Goal: Task Accomplishment & Management: Complete application form

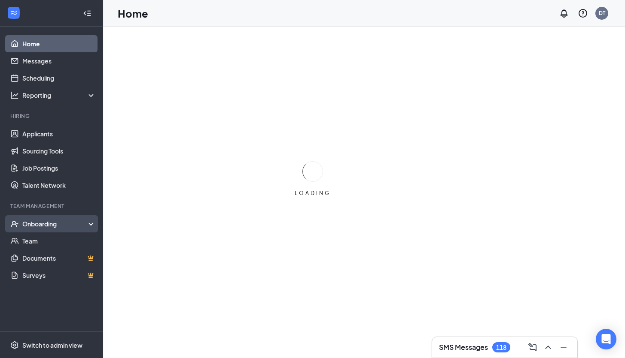
click at [52, 228] on div "Onboarding" at bounding box center [55, 224] width 66 height 9
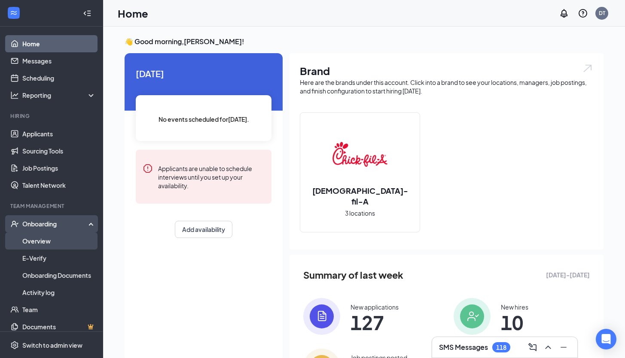
click at [37, 241] on link "Overview" at bounding box center [58, 241] width 73 height 17
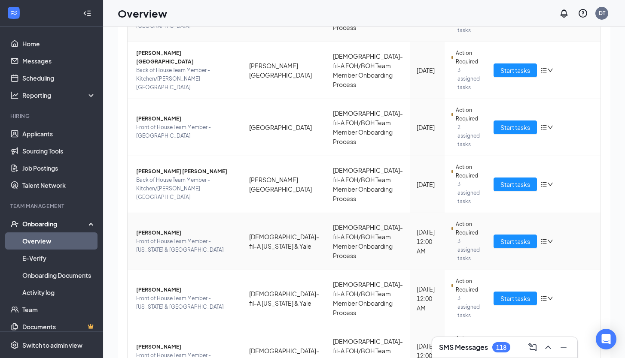
scroll to position [15, 0]
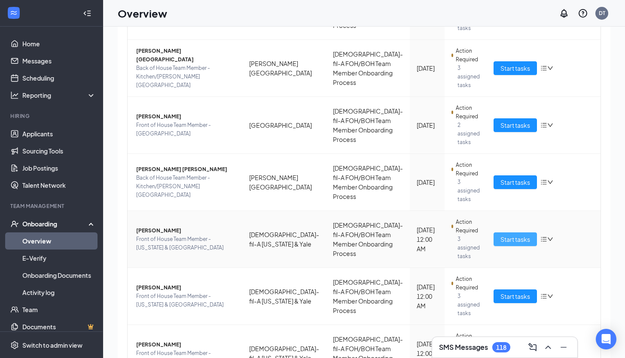
click at [514, 235] on span "Start tasks" at bounding box center [515, 239] width 30 height 9
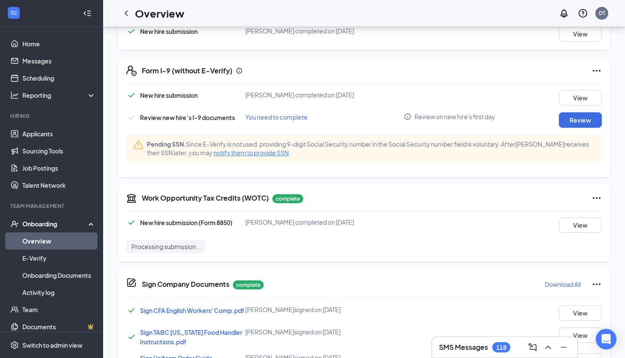
scroll to position [246, 0]
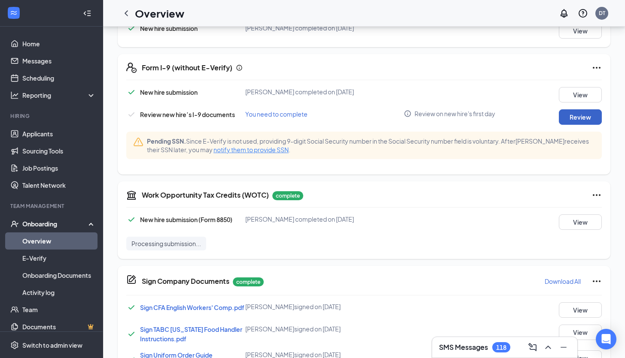
click at [579, 112] on button "Review" at bounding box center [580, 116] width 43 height 15
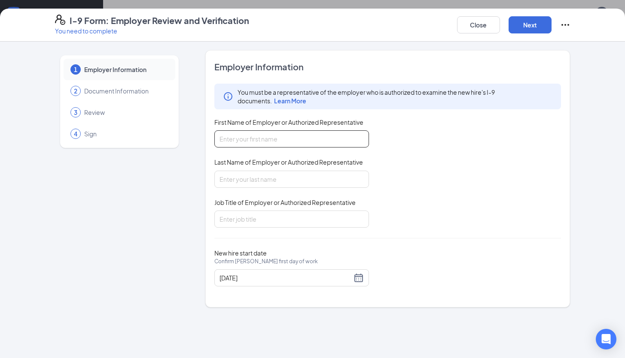
click at [257, 143] on input "First Name of Employer or Authorized Representative" at bounding box center [291, 139] width 155 height 17
type input "Devarion"
type input "[PERSON_NAME]"
click at [261, 216] on input "Job Title of Employer or Authorized Representative" at bounding box center [291, 219] width 155 height 17
type input "HR/Training Director"
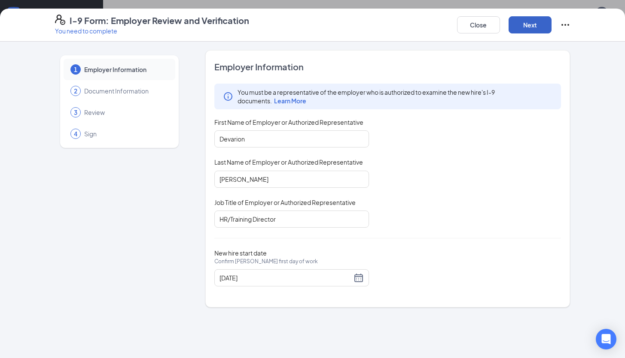
click at [519, 32] on button "Next" at bounding box center [529, 24] width 43 height 17
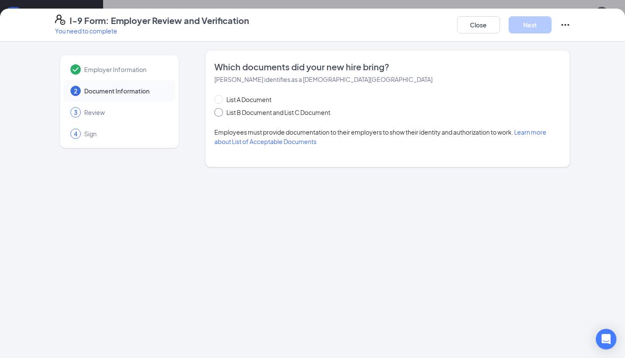
click at [249, 112] on span "List B Document and List C Document" at bounding box center [278, 112] width 111 height 9
click at [220, 112] on input "List B Document and List C Document" at bounding box center [217, 111] width 6 height 6
radio input "true"
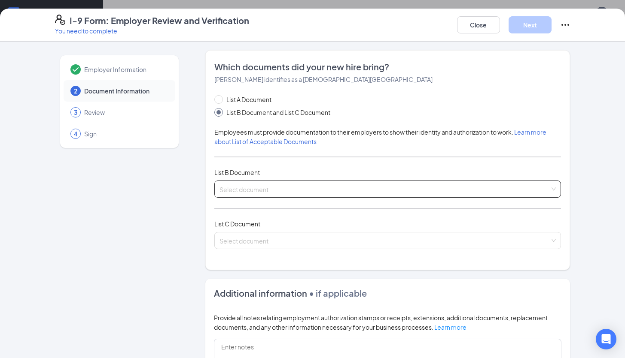
click at [260, 188] on input "search" at bounding box center [384, 187] width 331 height 13
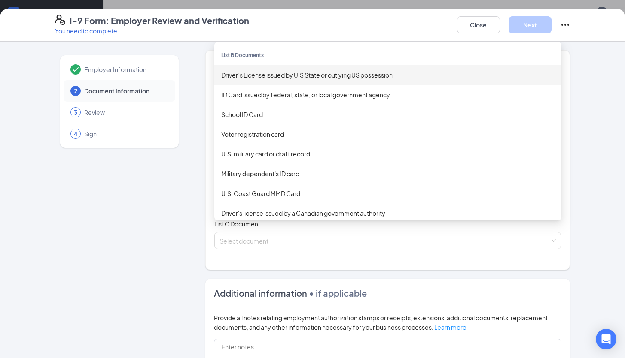
click at [333, 76] on div "Driver’s License issued by U.S State or outlying US possession" at bounding box center [387, 74] width 333 height 9
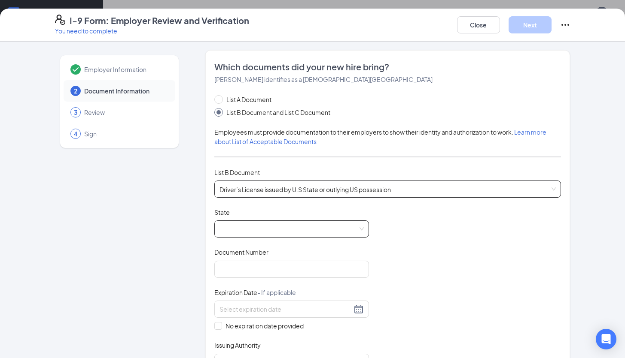
click at [281, 236] on span at bounding box center [291, 229] width 144 height 16
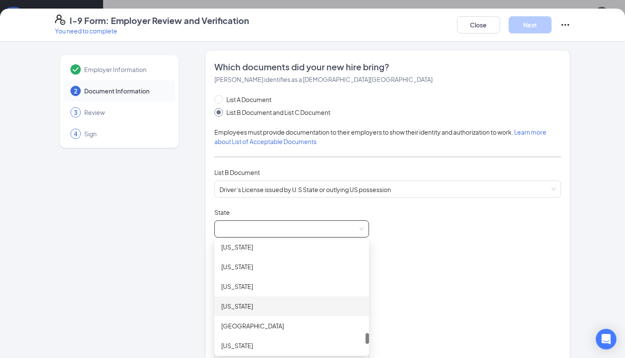
scroll to position [909, 0]
click at [266, 281] on div "[US_STATE]" at bounding box center [291, 272] width 155 height 20
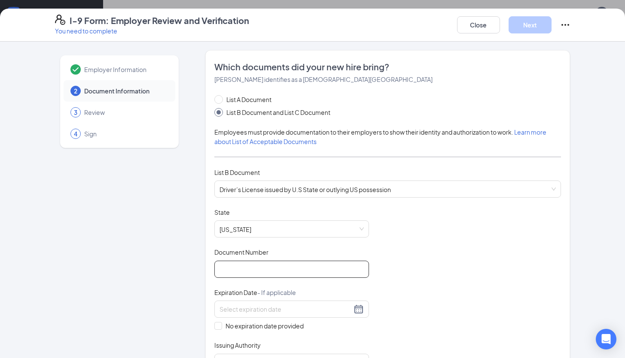
click at [266, 273] on input "Document Number" at bounding box center [291, 269] width 155 height 17
type input "52393367"
click at [355, 308] on div at bounding box center [291, 309] width 144 height 10
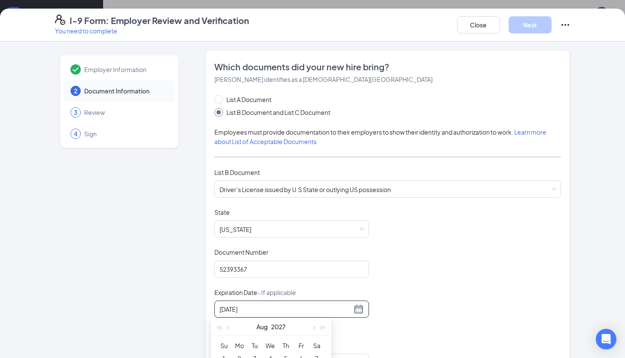
type input "[DATE]"
click at [470, 287] on div "Document Title Driver’s License issued by U.S State or outlying US possession S…" at bounding box center [387, 289] width 347 height 163
click at [358, 309] on div at bounding box center [291, 309] width 144 height 10
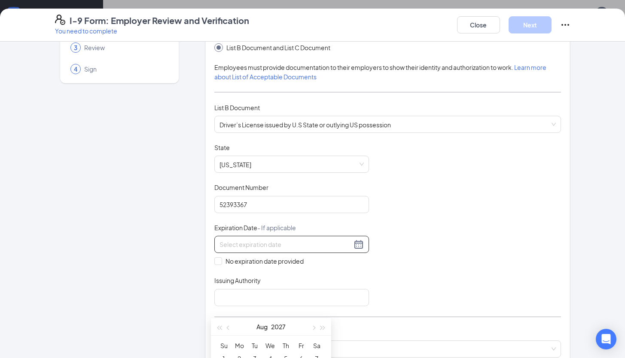
scroll to position [71, 0]
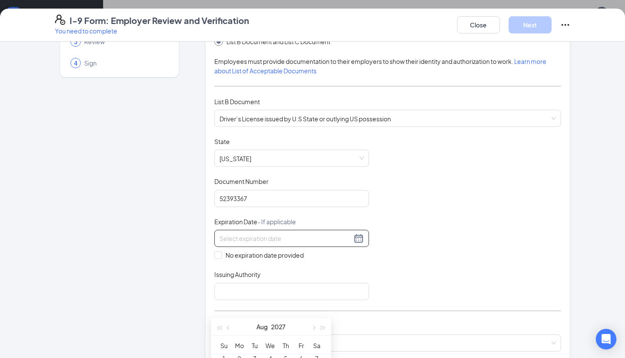
click at [299, 330] on div "[DATE]" at bounding box center [271, 327] width 75 height 17
click at [407, 245] on div "Document Title Driver’s License issued by U.S State or outlying US possession S…" at bounding box center [387, 218] width 347 height 163
click at [358, 238] on div at bounding box center [291, 239] width 144 height 10
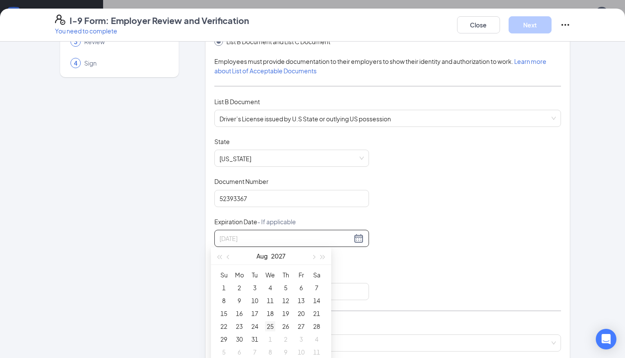
type input "[DATE]"
click at [264, 325] on td "25" at bounding box center [269, 326] width 15 height 13
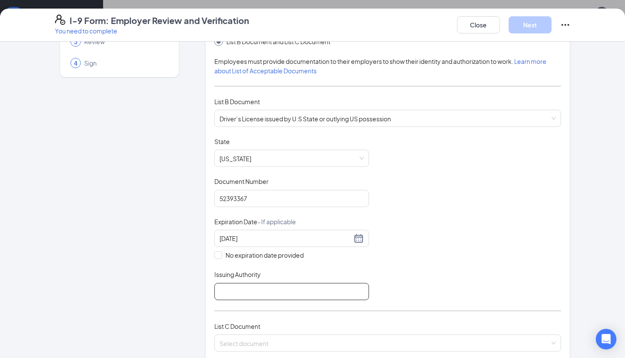
click at [258, 290] on input "Issuing Authority" at bounding box center [291, 291] width 155 height 17
click at [217, 291] on input "[US_STATE]" at bounding box center [291, 291] width 155 height 17
click at [220, 291] on input "TState of exas" at bounding box center [291, 291] width 155 height 17
click at [241, 291] on input "State of exas" at bounding box center [291, 291] width 155 height 17
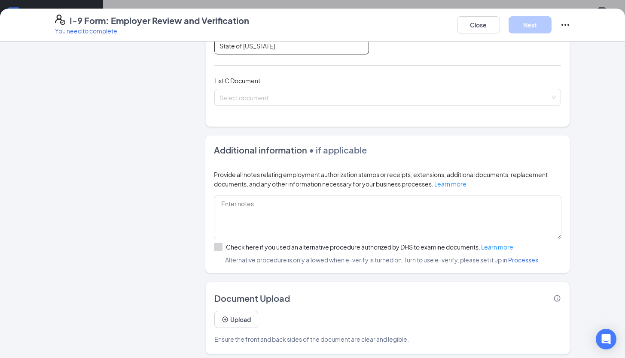
scroll to position [320, 0]
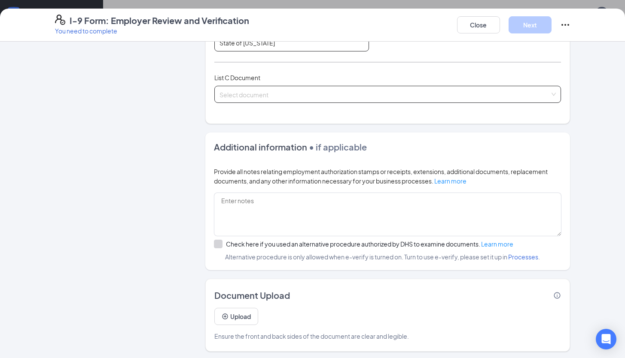
type input "State of [US_STATE]"
click at [392, 93] on input "search" at bounding box center [384, 92] width 331 height 13
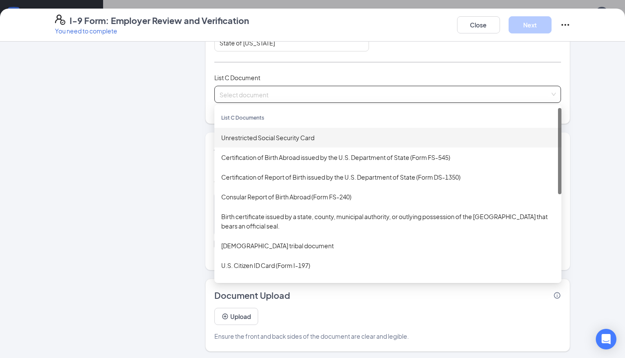
click at [373, 133] on div "Unrestricted Social Security Card" at bounding box center [387, 137] width 333 height 9
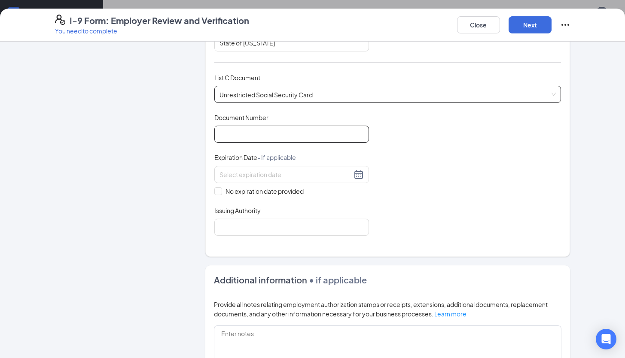
click at [296, 132] on input "Document Number" at bounding box center [291, 134] width 155 height 17
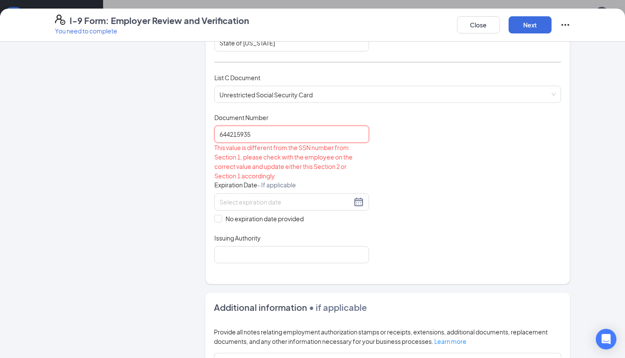
type input "644215935"
click at [416, 159] on div "Document Title Unrestricted Social Security Card Document Number 644215935 This…" at bounding box center [387, 188] width 347 height 150
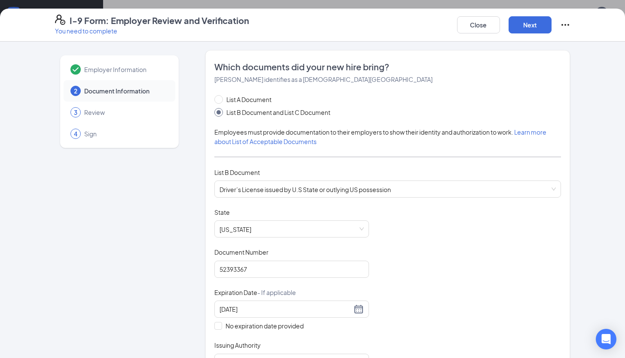
scroll to position [228, 0]
click at [123, 68] on span "Employer Information" at bounding box center [125, 69] width 82 height 9
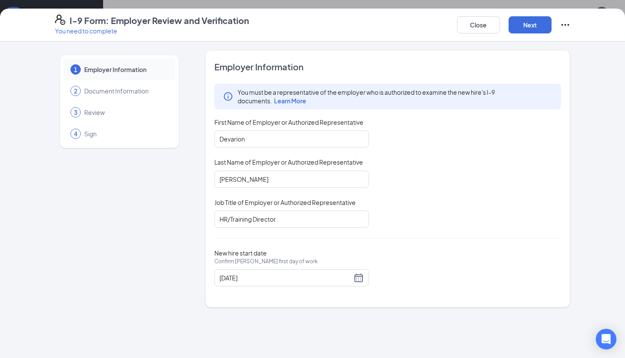
click at [123, 91] on span "Document Information" at bounding box center [125, 91] width 82 height 9
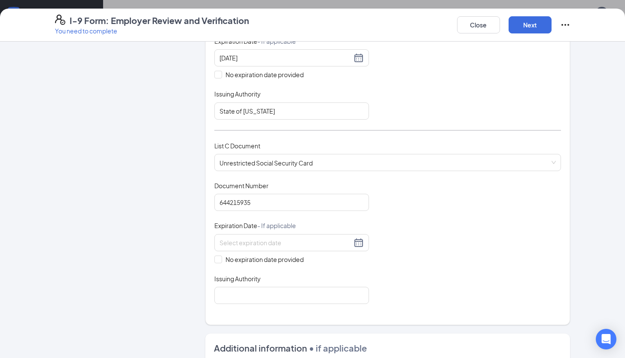
scroll to position [252, 0]
click at [218, 257] on span at bounding box center [218, 259] width 8 height 8
click at [218, 257] on input "No expiration date provided" at bounding box center [217, 258] width 6 height 6
checkbox input "true"
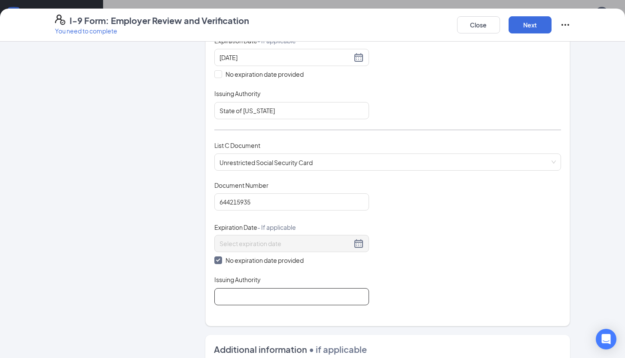
click at [243, 290] on input "Issuing Authority" at bounding box center [291, 296] width 155 height 17
type input "Social Security Administration"
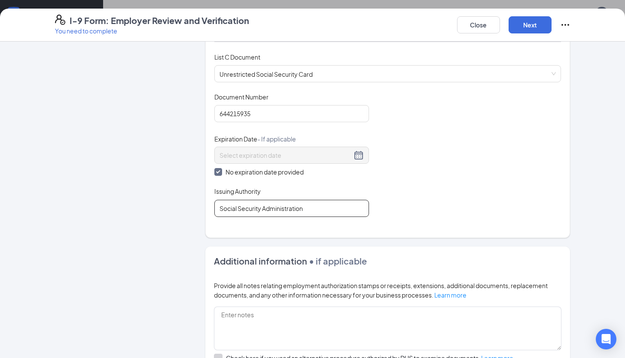
scroll to position [278, 0]
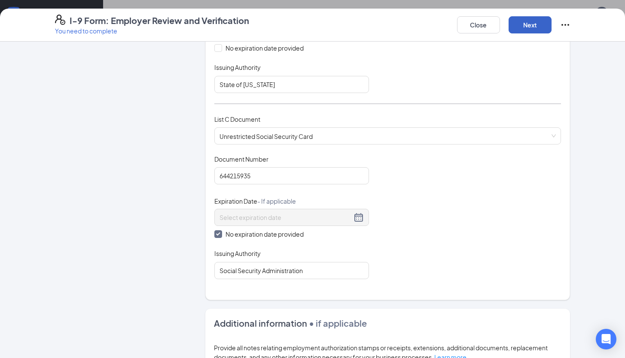
click at [534, 30] on button "Next" at bounding box center [529, 24] width 43 height 17
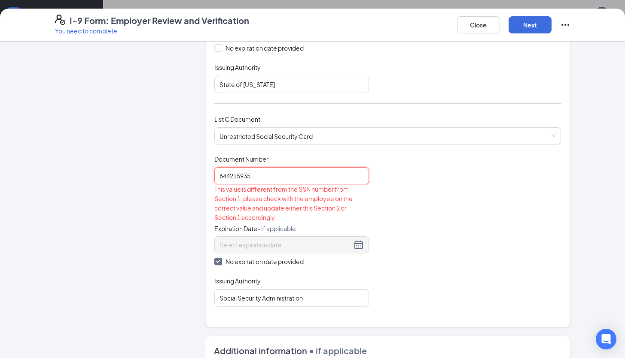
click at [229, 174] on input "644215935" at bounding box center [291, 175] width 155 height 17
click at [227, 178] on input "644215935" at bounding box center [291, 175] width 155 height 17
click at [226, 175] on input "644215935" at bounding box center [291, 175] width 155 height 17
click at [238, 175] on input "644-215935" at bounding box center [291, 175] width 155 height 17
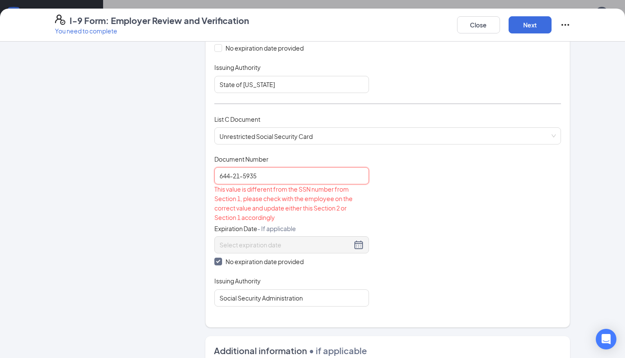
type input "644-21-5935"
click at [401, 178] on div "Document Title Unrestricted Social Security Card Document Number 644-21-5935 Th…" at bounding box center [387, 231] width 347 height 152
click at [530, 26] on button "Next" at bounding box center [529, 24] width 43 height 17
click at [488, 28] on button "Close" at bounding box center [478, 24] width 43 height 17
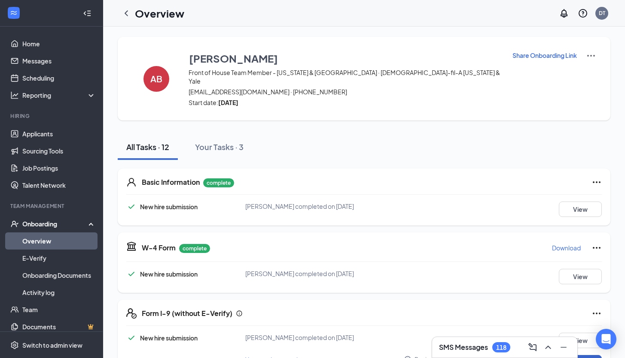
scroll to position [21, 0]
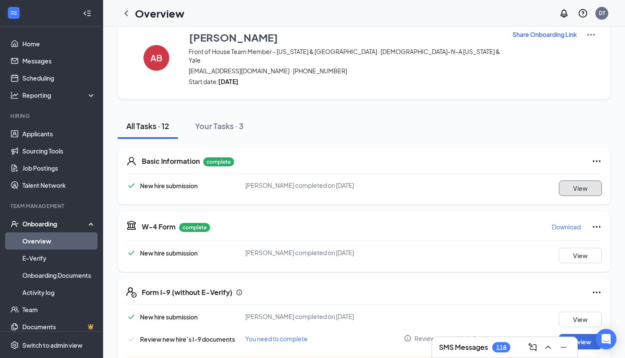
click at [581, 181] on button "View" at bounding box center [580, 188] width 43 height 15
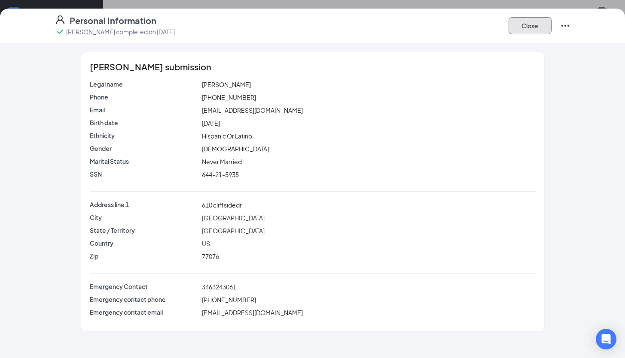
click at [518, 28] on button "Close" at bounding box center [529, 25] width 43 height 17
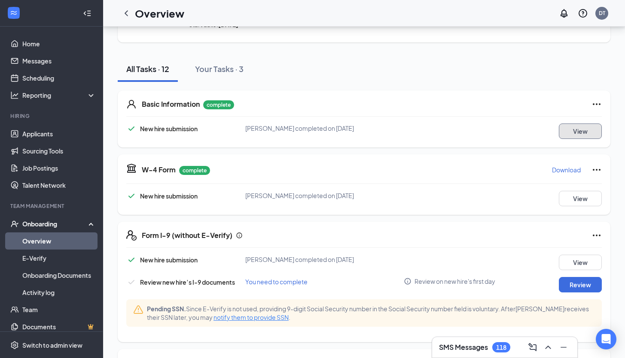
scroll to position [79, 0]
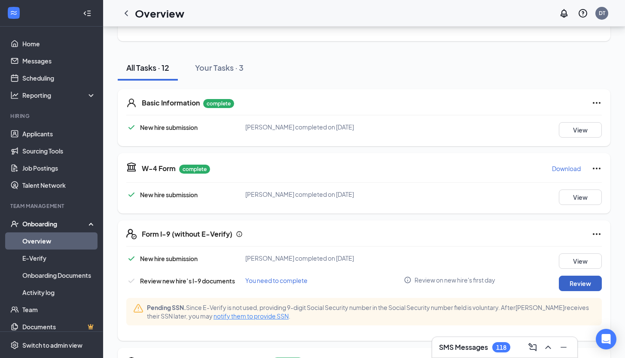
click at [571, 276] on button "Review" at bounding box center [580, 283] width 43 height 15
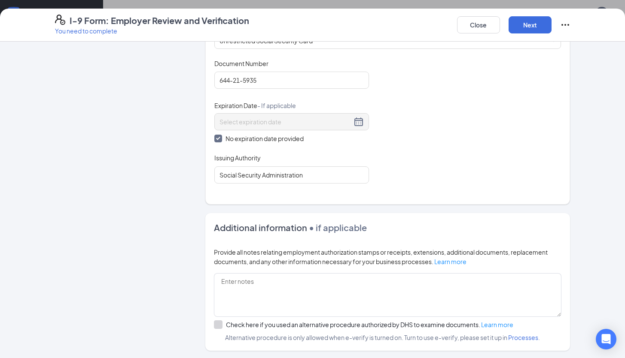
scroll to position [376, 0]
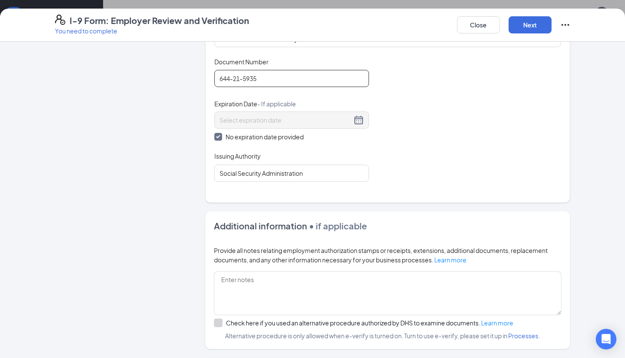
drag, startPoint x: 278, startPoint y: 77, endPoint x: 195, endPoint y: 75, distance: 82.9
click at [195, 75] on div "Employer Information 2 Document Information 3 Review 4 Sign Which documents did…" at bounding box center [312, 53] width 515 height 756
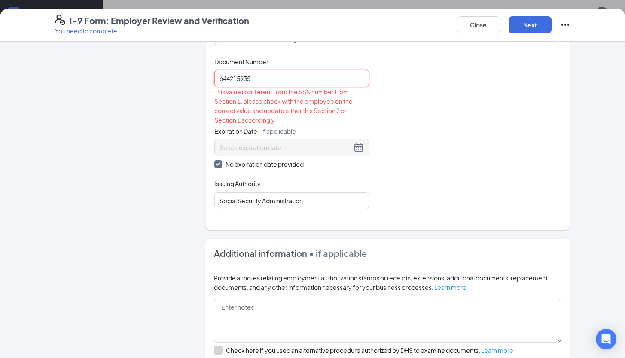
type input "644215935"
click at [420, 143] on div "Document Title Unrestricted Social Security Card Document Number 644215935 This…" at bounding box center [387, 134] width 347 height 152
click at [483, 27] on button "Close" at bounding box center [478, 24] width 43 height 17
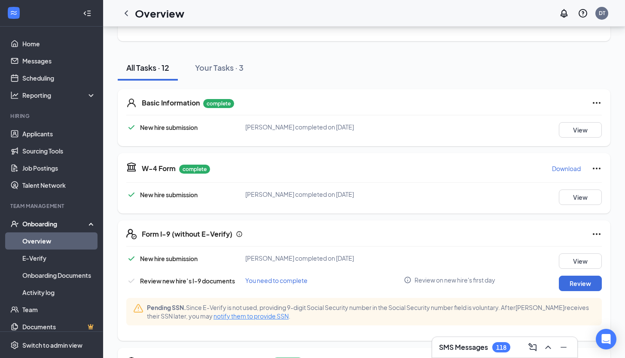
click at [596, 98] on icon "Ellipses" at bounding box center [596, 103] width 10 height 10
click at [489, 115] on div at bounding box center [363, 115] width 475 height 0
click at [570, 127] on button "View" at bounding box center [580, 129] width 43 height 15
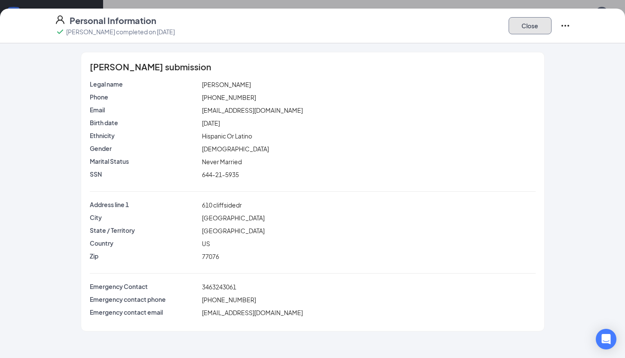
click at [521, 21] on button "Close" at bounding box center [529, 25] width 43 height 17
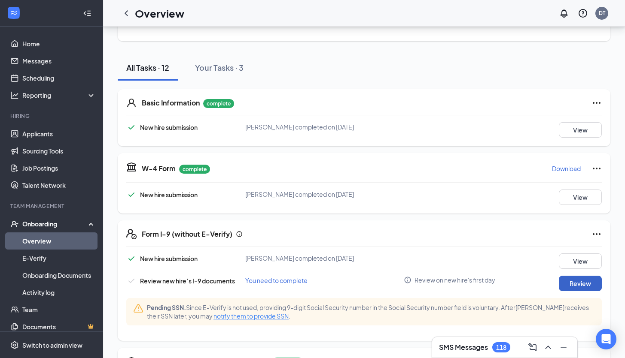
click at [574, 276] on button "Review" at bounding box center [580, 283] width 43 height 15
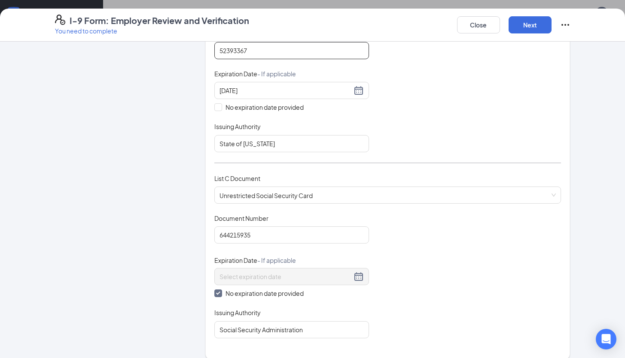
scroll to position [223, 0]
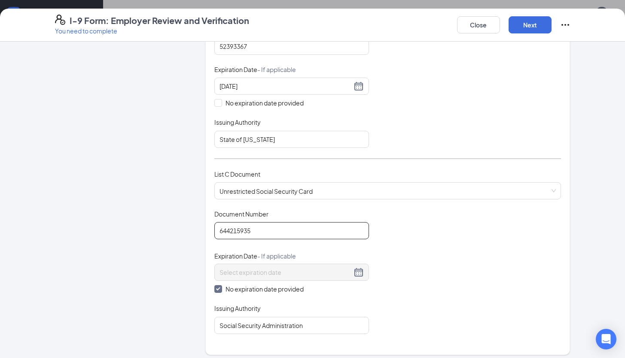
click at [227, 231] on input "644215935" at bounding box center [291, 230] width 155 height 17
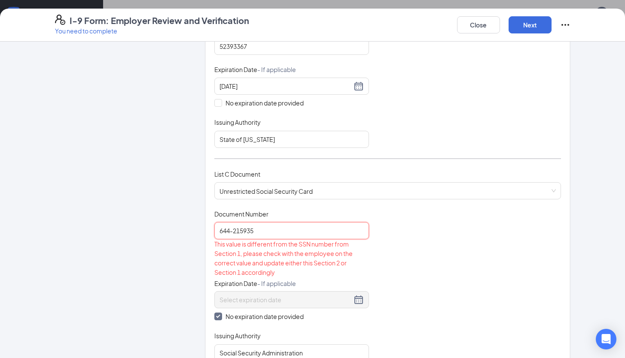
click at [237, 229] on input "644-215935" at bounding box center [291, 230] width 155 height 17
type input "644-21-5935"
click at [278, 232] on input "644-21-5935" at bounding box center [291, 230] width 155 height 17
drag, startPoint x: 278, startPoint y: 232, endPoint x: 140, endPoint y: 216, distance: 138.8
click at [140, 216] on div "Employer Information 2 Document Information 3 Review 4 Sign Which documents did…" at bounding box center [312, 219] width 515 height 784
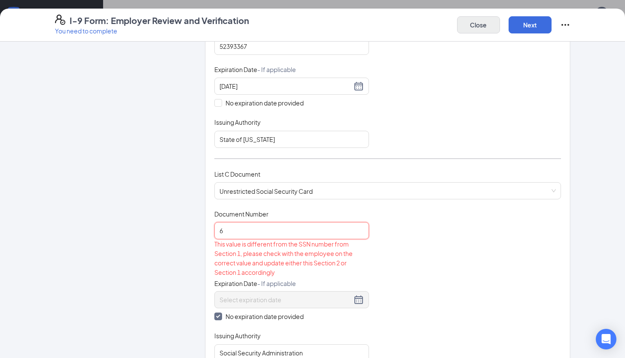
type input "6"
click at [477, 24] on button "Close" at bounding box center [478, 24] width 43 height 17
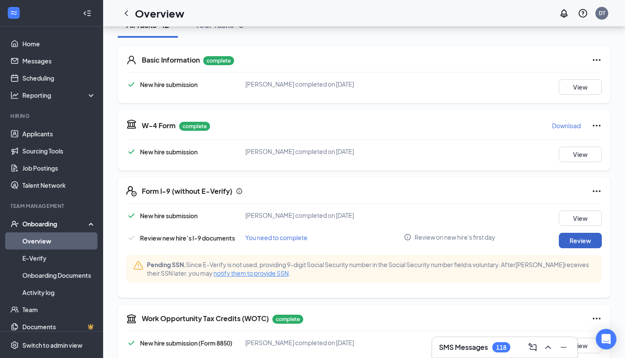
scroll to position [127, 0]
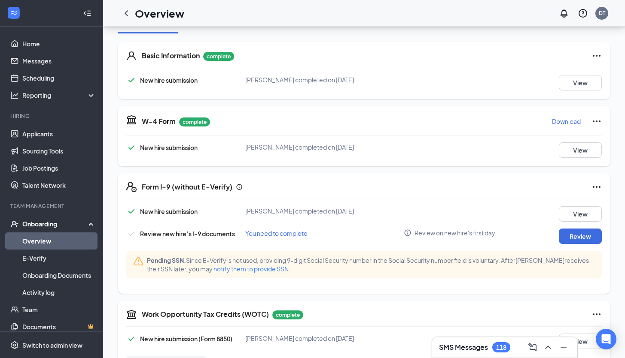
click at [236, 265] on span "notify them to provide SSN" at bounding box center [250, 269] width 75 height 8
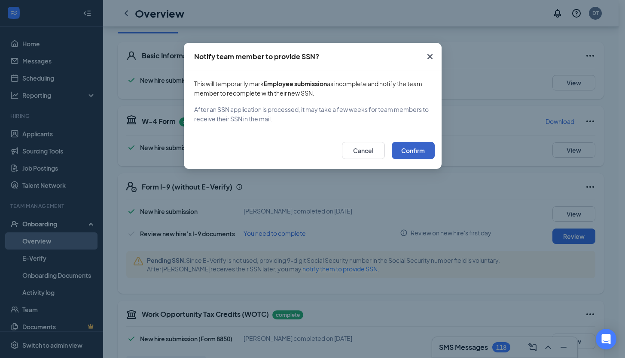
click at [428, 152] on button "Confirm" at bounding box center [413, 150] width 43 height 17
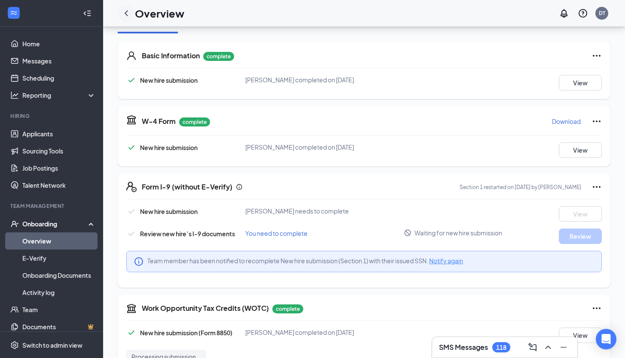
click at [127, 12] on icon "ChevronLeft" at bounding box center [126, 13] width 10 height 10
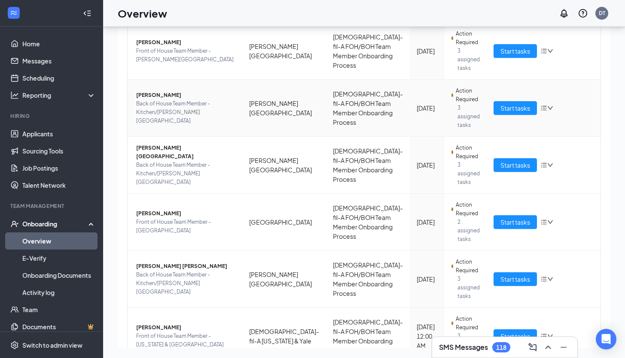
scroll to position [213, 0]
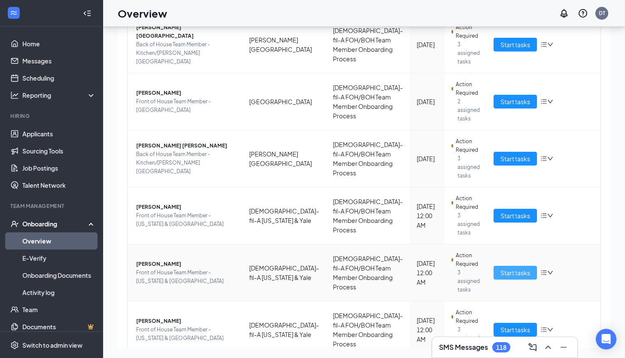
click at [500, 268] on span "Start tasks" at bounding box center [515, 272] width 30 height 9
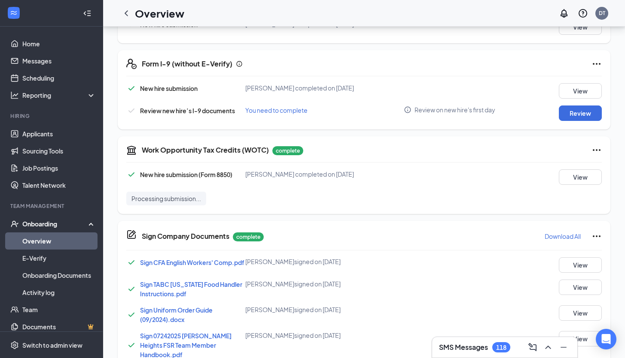
scroll to position [246, 0]
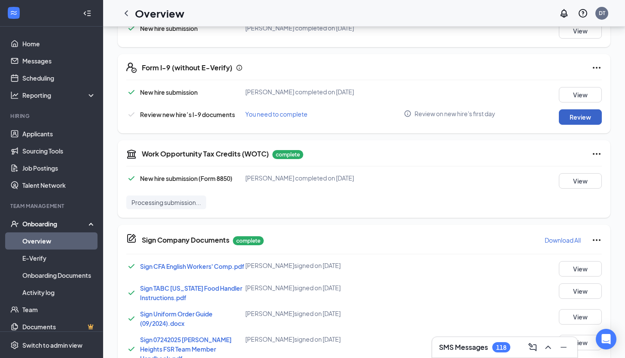
click at [572, 112] on button "Review" at bounding box center [580, 116] width 43 height 15
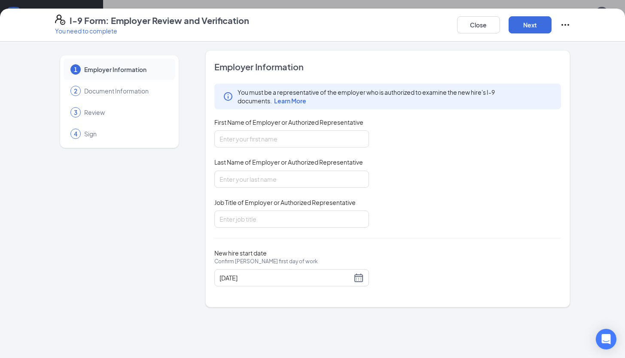
click at [302, 147] on div "You must be a representative of the employer who is authorized to examine the n…" at bounding box center [387, 156] width 347 height 144
click at [299, 145] on input "First Name of Employer or Authorized Representative" at bounding box center [291, 139] width 155 height 17
type input "Devarion"
type input "[PERSON_NAME]"
click at [278, 212] on input "Job Title of Employer or Authorized Representative" at bounding box center [291, 219] width 155 height 17
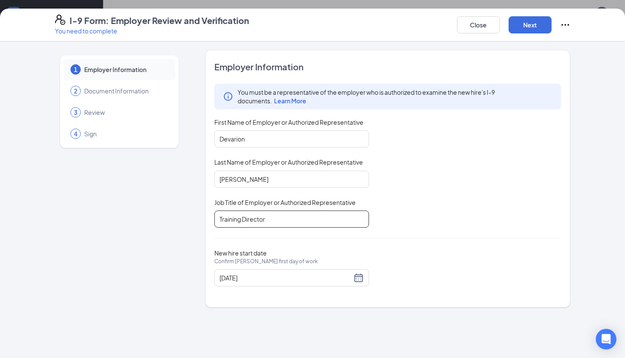
type input "Training Director"
click at [467, 211] on div "You must be a representative of the employer who is authorized to examine the n…" at bounding box center [387, 156] width 347 height 144
click at [539, 24] on button "Next" at bounding box center [529, 24] width 43 height 17
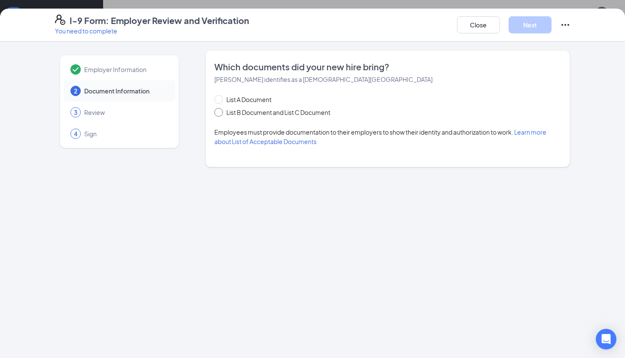
click at [273, 110] on span "List B Document and List C Document" at bounding box center [278, 112] width 111 height 9
click at [220, 110] on input "List B Document and List C Document" at bounding box center [217, 111] width 6 height 6
radio input "true"
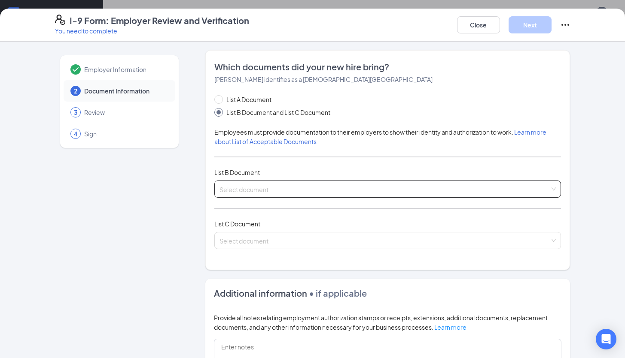
click at [370, 187] on div "Select document" at bounding box center [387, 189] width 347 height 17
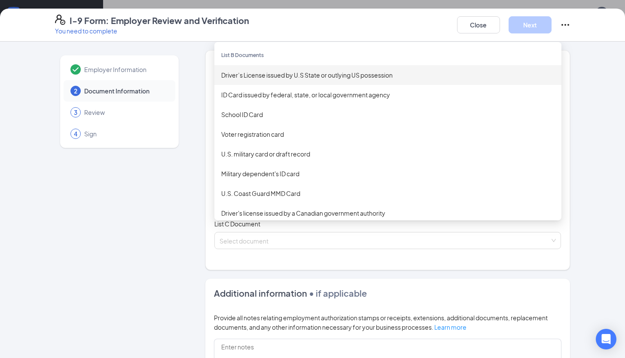
click at [311, 77] on div "Driver’s License issued by U.S State or outlying US possession" at bounding box center [387, 74] width 333 height 9
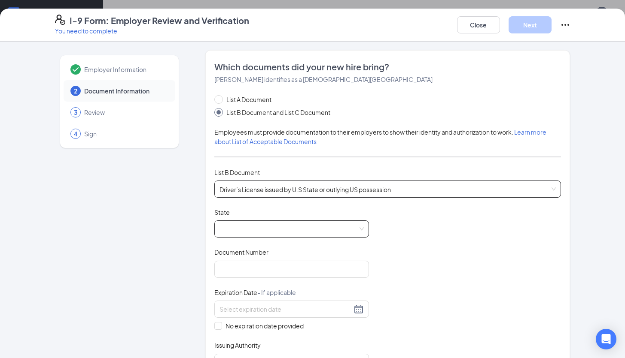
click at [277, 229] on span at bounding box center [291, 229] width 144 height 16
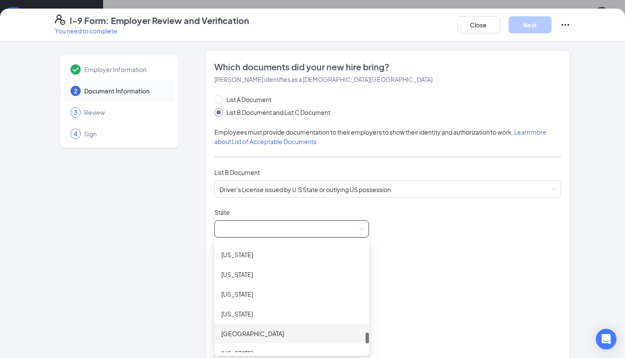
scroll to position [905, 0]
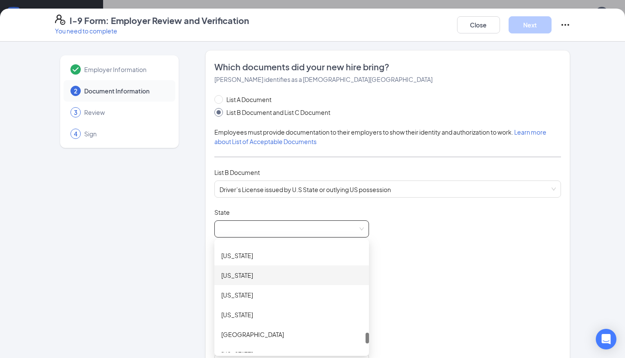
click at [240, 276] on div "[US_STATE]" at bounding box center [291, 275] width 141 height 9
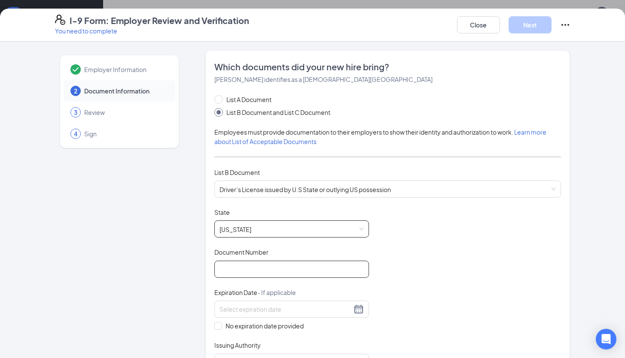
click at [318, 272] on input "Document Number" at bounding box center [291, 269] width 155 height 17
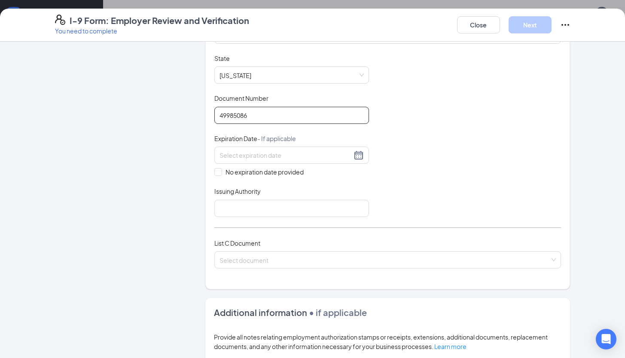
scroll to position [258, 0]
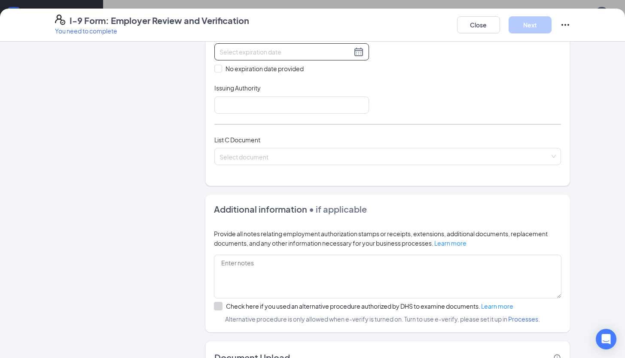
type input "49985086"
click at [355, 52] on div at bounding box center [291, 52] width 144 height 10
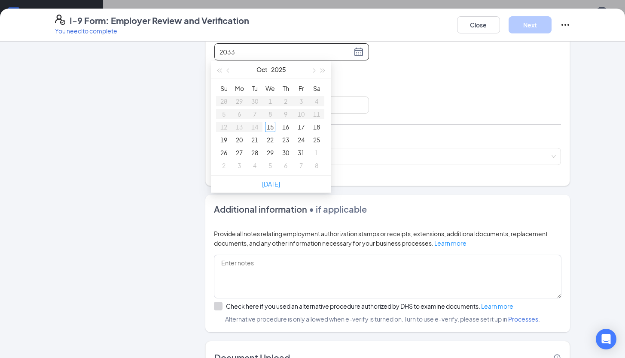
click at [216, 50] on div "2033" at bounding box center [291, 51] width 155 height 17
click at [319, 124] on div "21" at bounding box center [316, 127] width 10 height 10
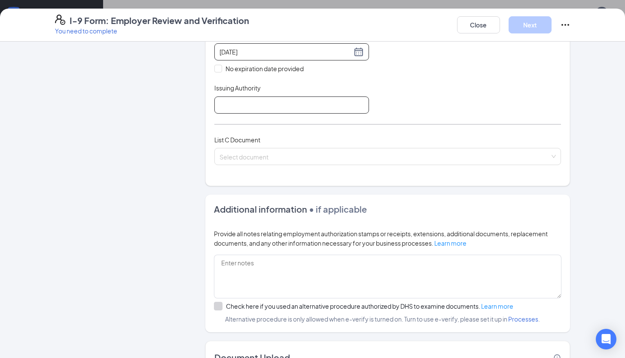
type input "[DATE]"
click at [310, 102] on input "Issuing Authority" at bounding box center [291, 105] width 155 height 17
click at [216, 103] on input "[US_STATE]" at bounding box center [291, 105] width 155 height 17
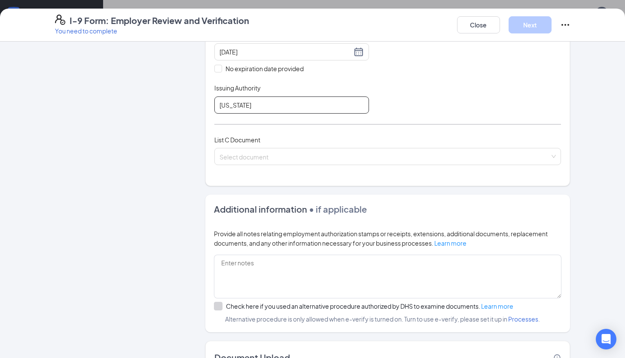
click at [216, 103] on input "[US_STATE]" at bounding box center [291, 105] width 155 height 17
click at [217, 103] on input "[US_STATE]" at bounding box center [291, 105] width 155 height 17
click at [248, 101] on input "[US_STATE]" at bounding box center [291, 105] width 155 height 17
click at [238, 105] on input "[US_STATE]" at bounding box center [291, 105] width 155 height 17
click at [218, 105] on input "[US_STATE]" at bounding box center [291, 105] width 155 height 17
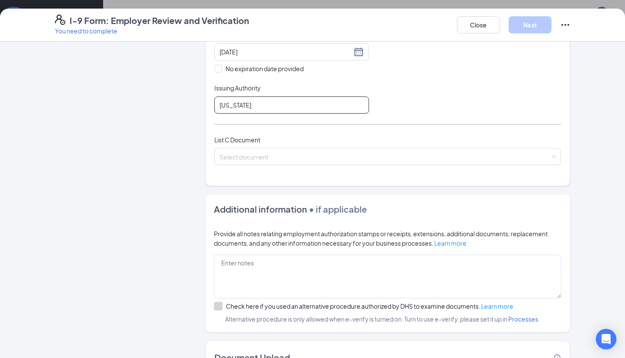
click at [217, 104] on input "[US_STATE]" at bounding box center [291, 105] width 155 height 17
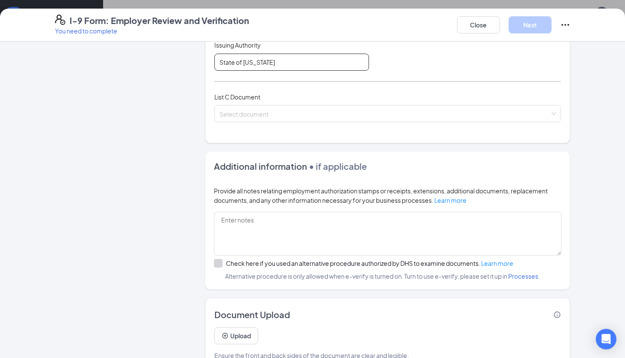
scroll to position [301, 0]
click at [382, 117] on span at bounding box center [384, 113] width 331 height 16
type input "State of [US_STATE]"
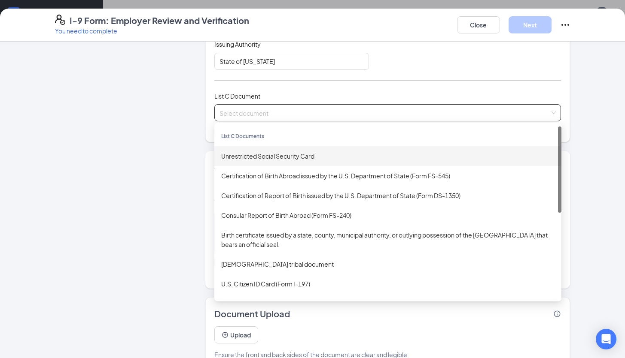
click at [371, 152] on div "Unrestricted Social Security Card" at bounding box center [387, 156] width 333 height 9
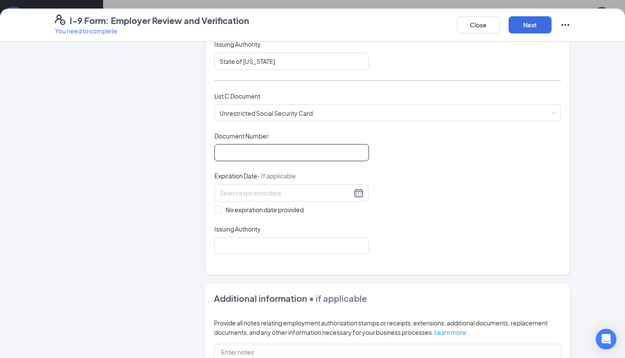
click at [319, 152] on input "Document Number" at bounding box center [291, 152] width 155 height 17
type input "631624213"
click at [222, 208] on span "No expiration date provided" at bounding box center [264, 209] width 85 height 9
click at [220, 208] on input "No expiration date provided" at bounding box center [217, 209] width 6 height 6
checkbox input "true"
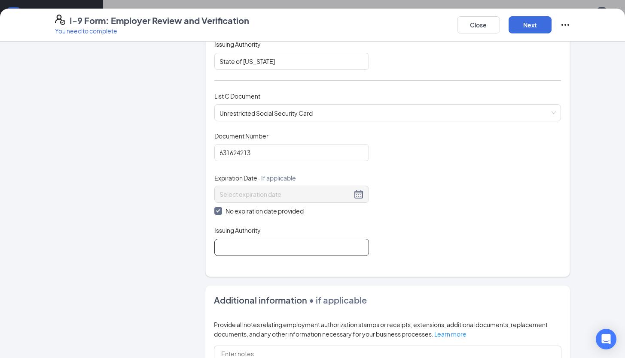
click at [237, 239] on input "Issuing Authority" at bounding box center [291, 247] width 155 height 17
type input "Social Security Administration"
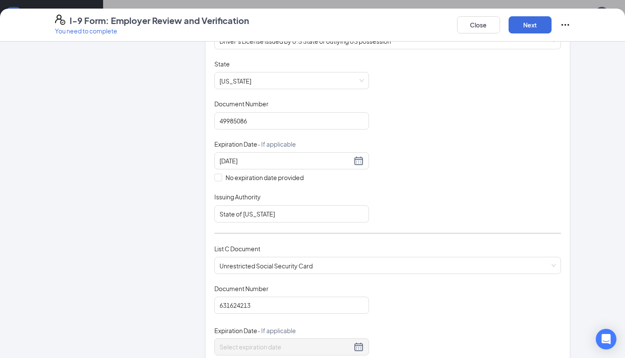
scroll to position [124, 0]
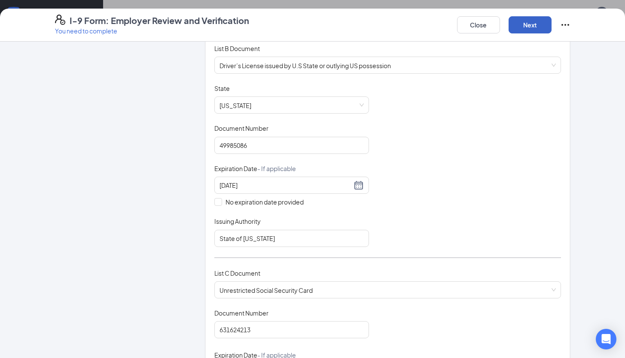
click at [525, 29] on button "Next" at bounding box center [529, 24] width 43 height 17
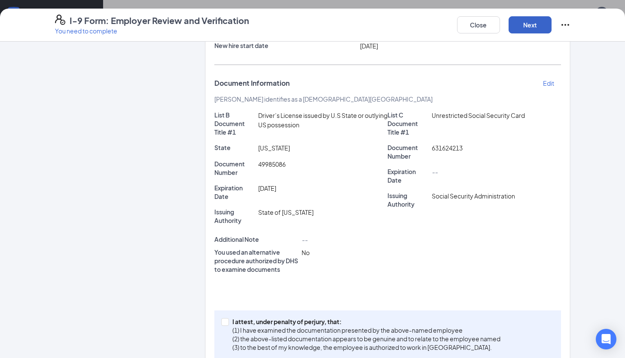
click at [525, 29] on button "Next" at bounding box center [529, 24] width 43 height 17
click at [527, 25] on button "Next" at bounding box center [529, 24] width 43 height 17
click at [222, 321] on input "I attest, under penalty of [PERSON_NAME], that: (1) I have examined the documen…" at bounding box center [224, 322] width 6 height 6
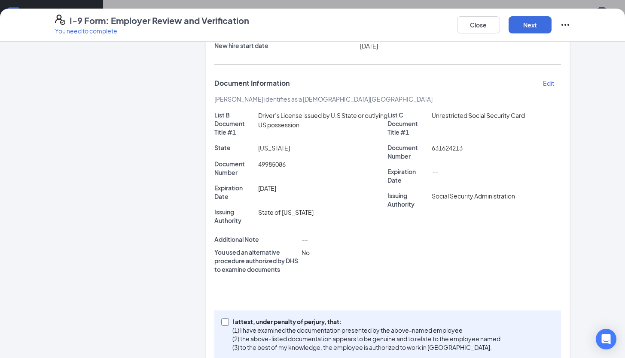
checkbox input "true"
click at [534, 22] on button "Next" at bounding box center [529, 24] width 43 height 17
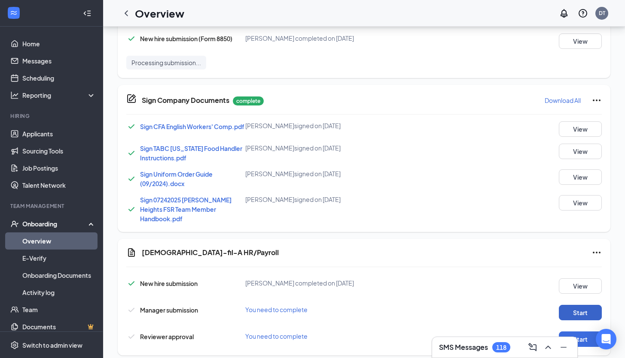
click at [572, 305] on button "Start" at bounding box center [580, 312] width 43 height 15
click at [567, 332] on button "Start" at bounding box center [580, 339] width 43 height 15
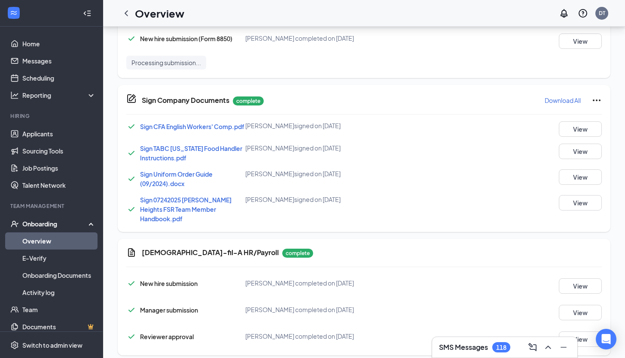
click at [40, 225] on div "Onboarding" at bounding box center [55, 224] width 66 height 9
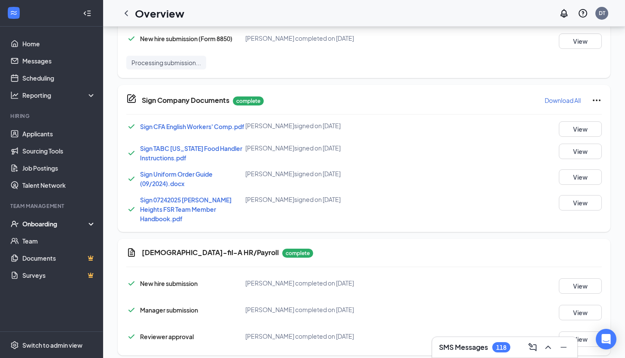
click at [45, 222] on div "Onboarding" at bounding box center [55, 224] width 66 height 9
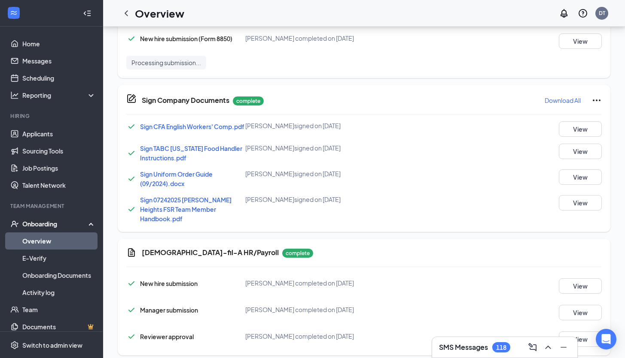
click at [41, 243] on link "Overview" at bounding box center [58, 241] width 73 height 17
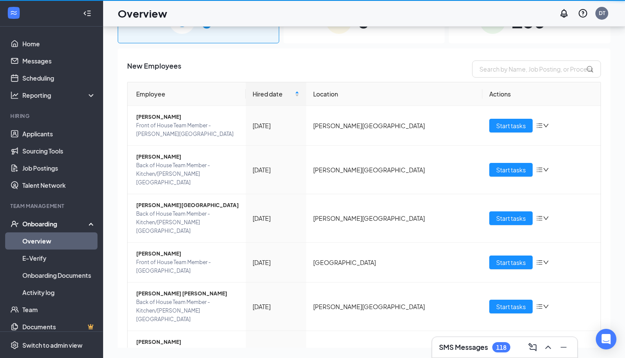
scroll to position [39, 0]
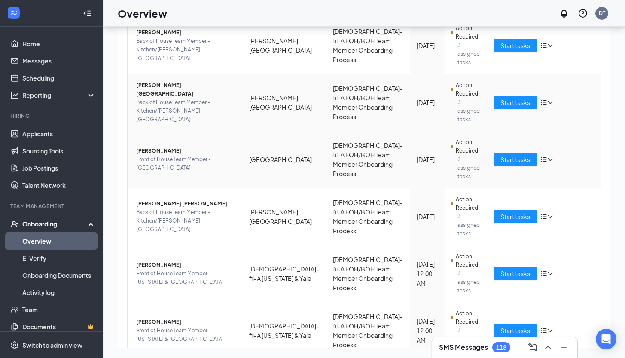
scroll to position [165, 0]
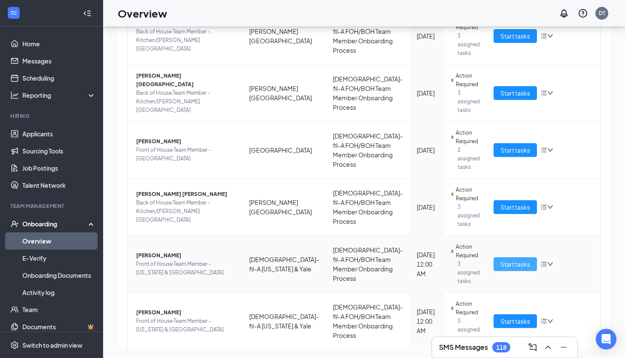
click at [510, 260] on span "Start tasks" at bounding box center [515, 264] width 30 height 9
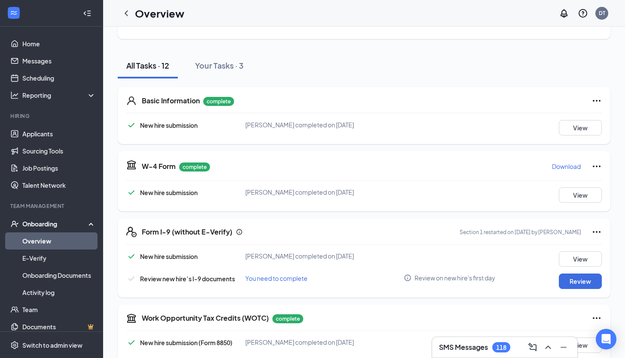
scroll to position [241, 0]
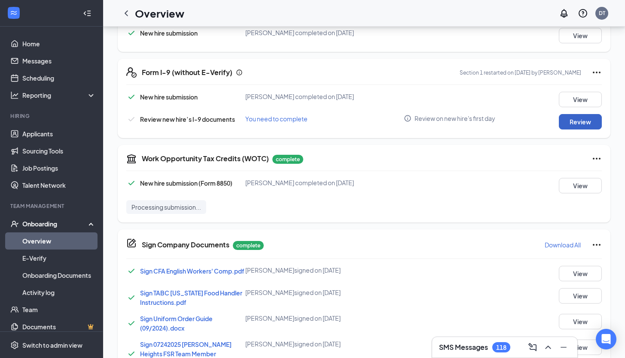
click at [580, 114] on button "Review" at bounding box center [580, 121] width 43 height 15
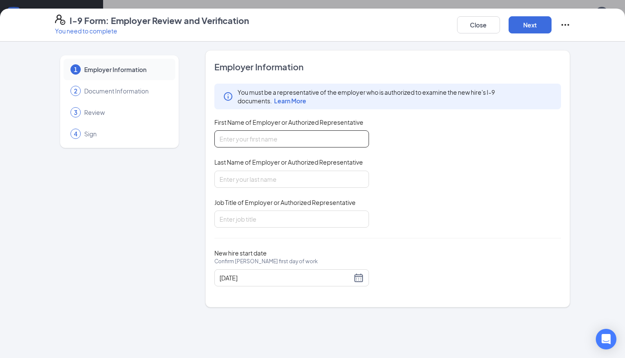
click at [339, 137] on input "First Name of Employer or Authorized Representative" at bounding box center [291, 139] width 155 height 17
type input "Devarion"
type input "[PERSON_NAME]"
click at [279, 214] on input "Job Title of Employer or Authorized Representative" at bounding box center [291, 219] width 155 height 17
type input "Training Director"
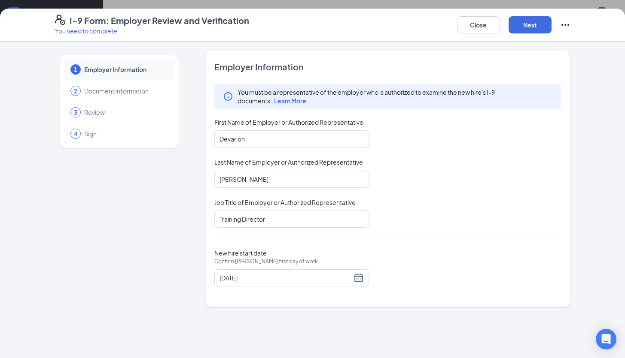
click at [482, 208] on div "You must be a representative of the employer who is authorized to examine the n…" at bounding box center [387, 156] width 347 height 144
click at [523, 22] on button "Next" at bounding box center [529, 24] width 43 height 17
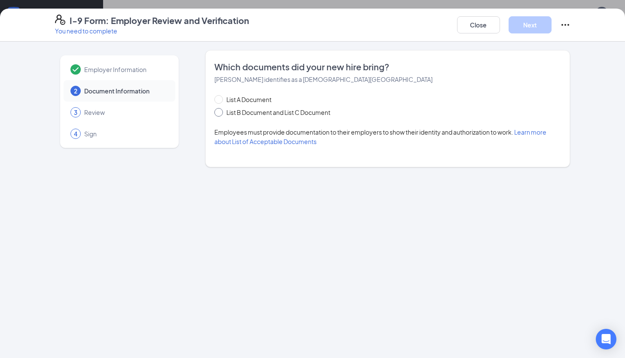
click at [276, 116] on span "List B Document and List C Document" at bounding box center [278, 112] width 111 height 9
click at [220, 114] on input "List B Document and List C Document" at bounding box center [217, 111] width 6 height 6
radio input "true"
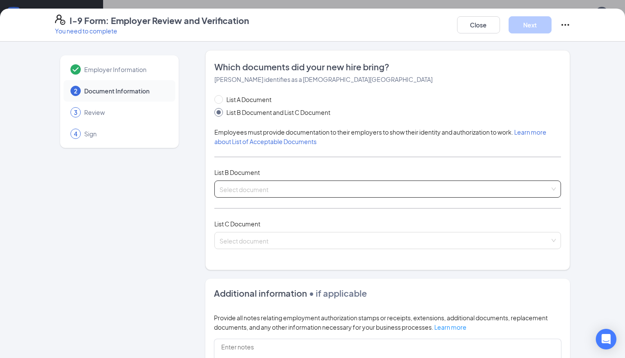
click at [279, 191] on input "search" at bounding box center [384, 187] width 331 height 13
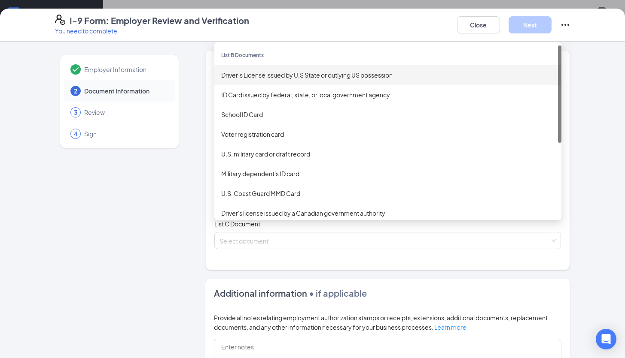
click at [285, 72] on div "Driver’s License issued by U.S State or outlying US possession" at bounding box center [387, 74] width 333 height 9
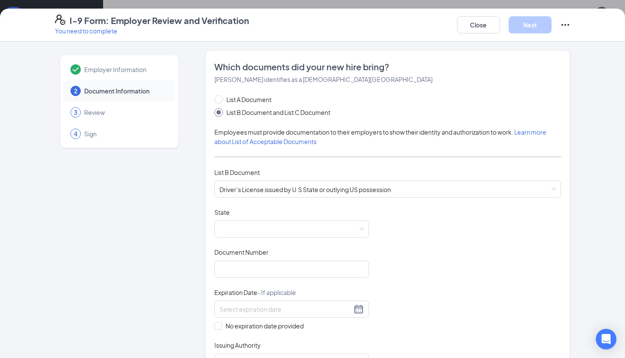
click at [273, 239] on div "Document Title Driver’s License issued by U.S State or outlying US possession S…" at bounding box center [387, 289] width 347 height 163
click at [273, 231] on span at bounding box center [291, 229] width 144 height 16
click at [271, 225] on span at bounding box center [291, 229] width 144 height 16
click at [270, 226] on span at bounding box center [291, 229] width 144 height 16
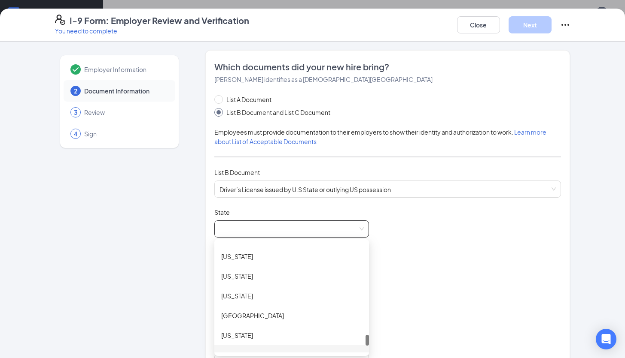
scroll to position [920, 0]
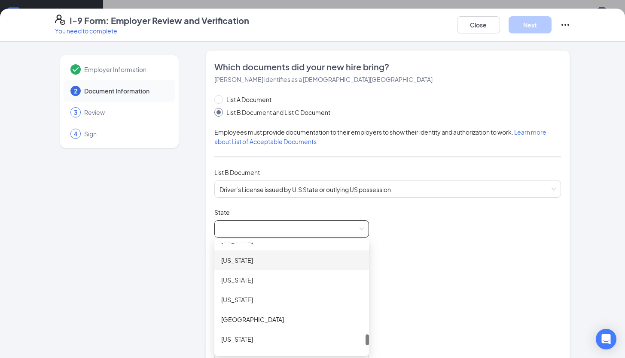
click at [271, 267] on div "[US_STATE]" at bounding box center [291, 261] width 155 height 20
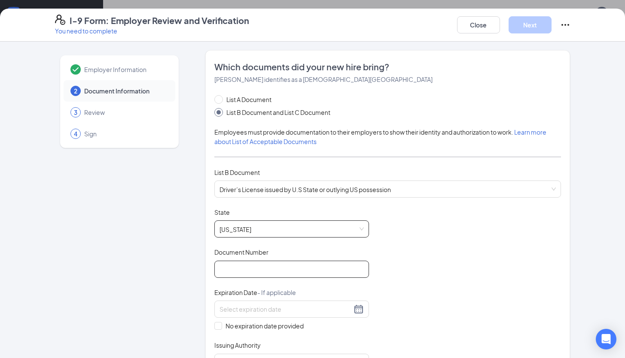
click at [271, 267] on input "Document Number" at bounding box center [291, 269] width 155 height 17
type input "52393367"
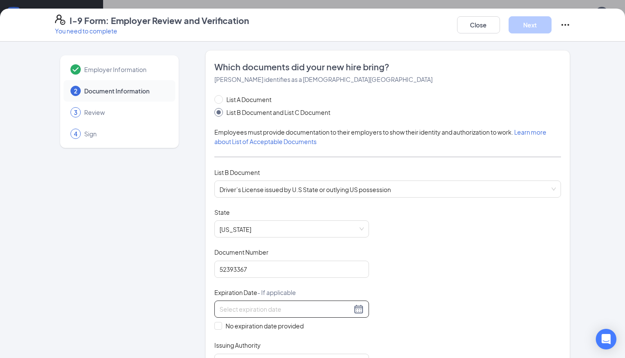
click at [269, 307] on input at bounding box center [285, 309] width 132 height 9
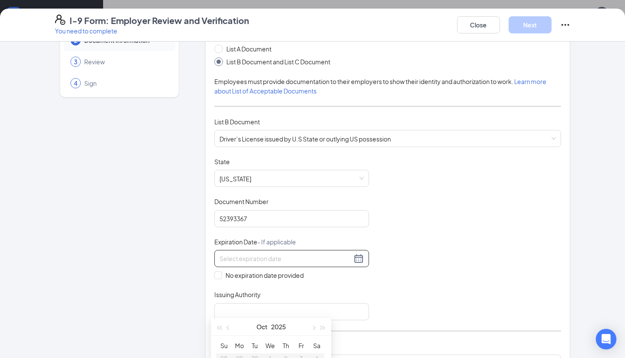
scroll to position [66, 0]
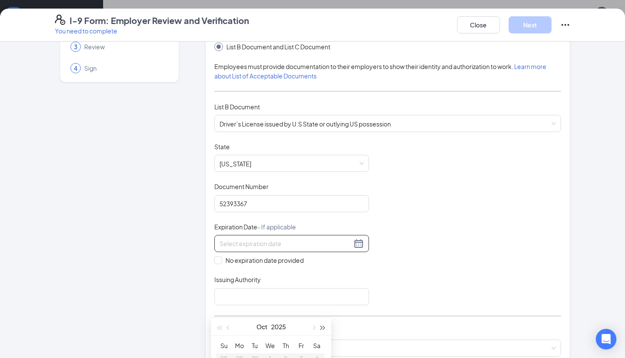
click at [322, 327] on span "button" at bounding box center [323, 328] width 4 height 4
click at [230, 329] on button "button" at bounding box center [228, 327] width 9 height 17
click at [360, 243] on div at bounding box center [291, 244] width 144 height 10
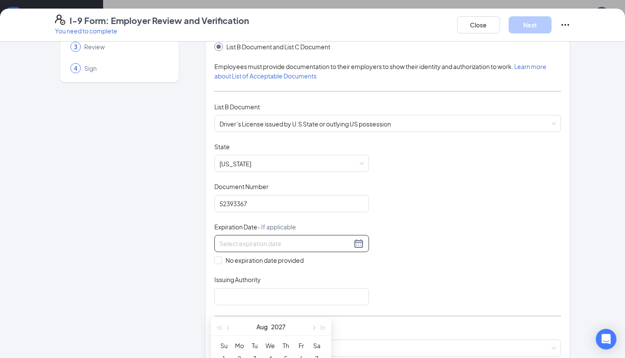
click at [356, 243] on div at bounding box center [291, 244] width 144 height 10
click at [315, 246] on input at bounding box center [285, 243] width 132 height 9
click at [323, 282] on div "Issuing Authority" at bounding box center [291, 282] width 155 height 12
click at [354, 243] on div at bounding box center [291, 244] width 144 height 10
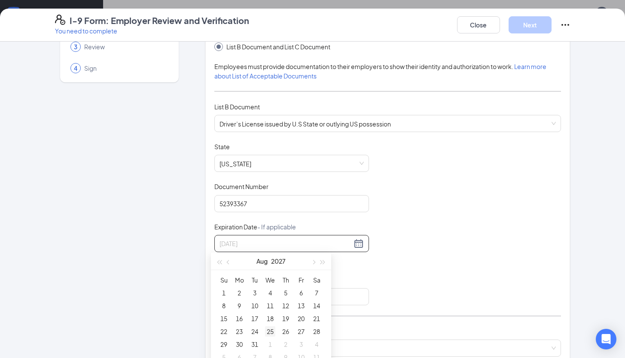
type input "[DATE]"
click at [270, 331] on div "25" at bounding box center [270, 332] width 10 height 10
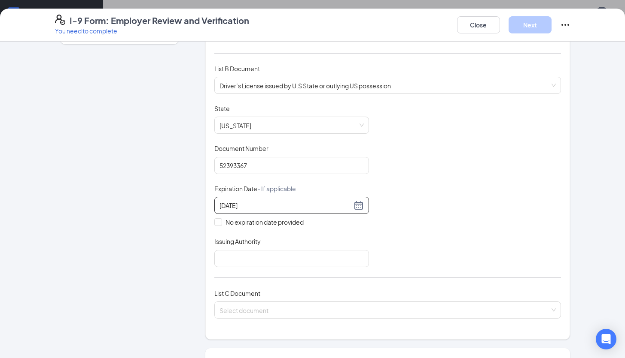
scroll to position [106, 0]
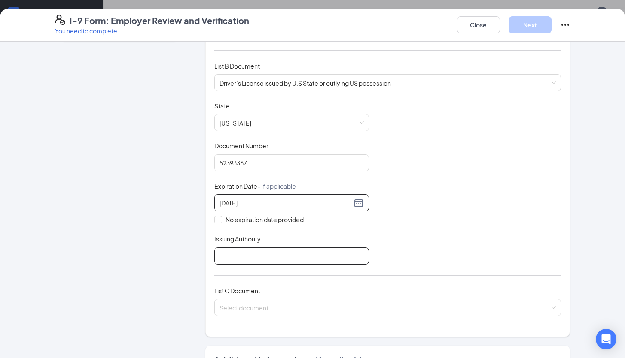
click at [317, 250] on input "Issuing Authority" at bounding box center [291, 256] width 155 height 17
click at [216, 258] on input "[US_STATE]" at bounding box center [291, 256] width 155 height 17
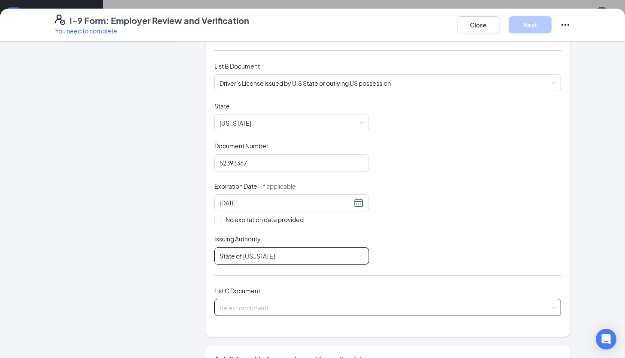
type input "State of [US_STATE]"
click at [417, 304] on input "search" at bounding box center [384, 306] width 331 height 13
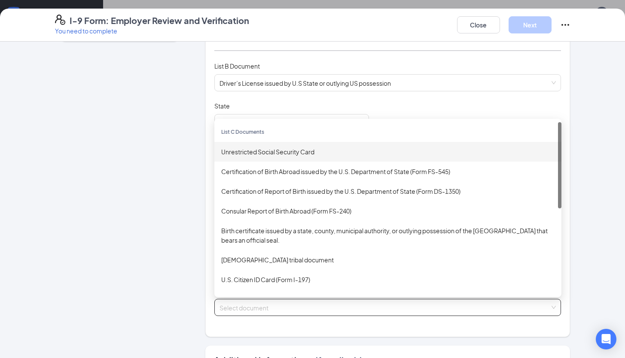
click at [353, 144] on div "Unrestricted Social Security Card" at bounding box center [387, 152] width 347 height 20
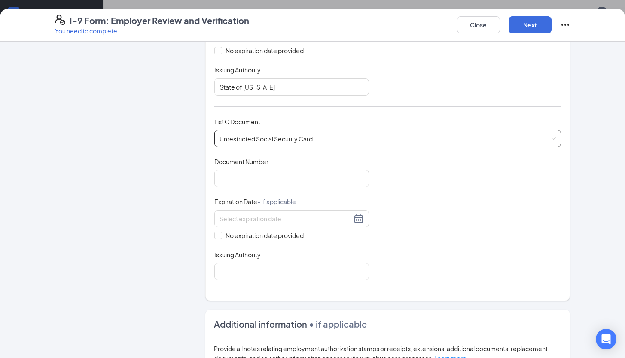
scroll to position [285, 0]
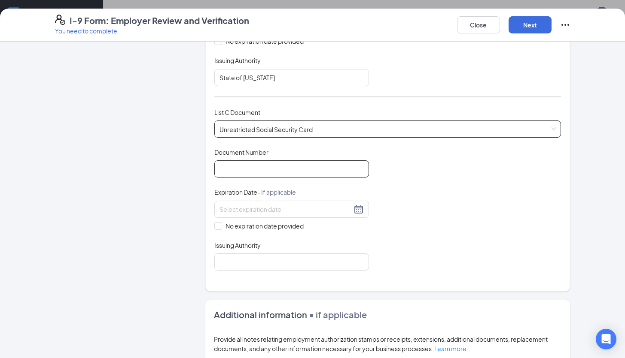
click at [334, 167] on input "Document Number" at bounding box center [291, 169] width 155 height 17
type input "644215935"
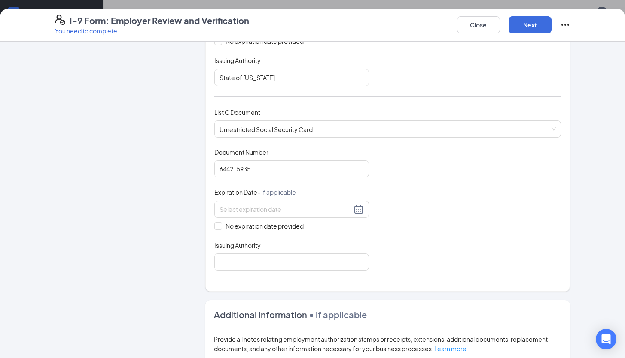
click at [510, 191] on div "Document Title Unrestricted Social Security Card Document Number 644215935 Expi…" at bounding box center [387, 209] width 347 height 123
click at [222, 223] on span "No expiration date provided" at bounding box center [264, 226] width 85 height 9
click at [219, 223] on input "No expiration date provided" at bounding box center [217, 225] width 6 height 6
checkbox input "true"
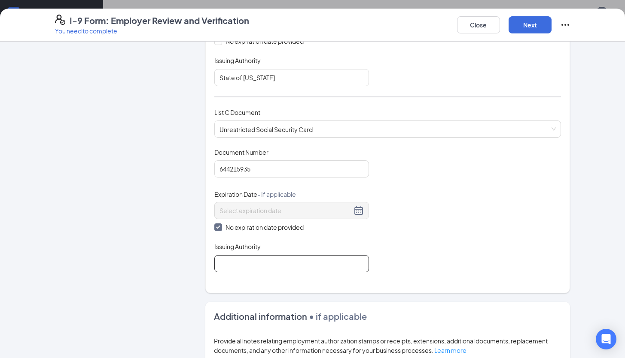
click at [248, 267] on input "Issuing Authority" at bounding box center [291, 263] width 155 height 17
type input "Social Security Administration"
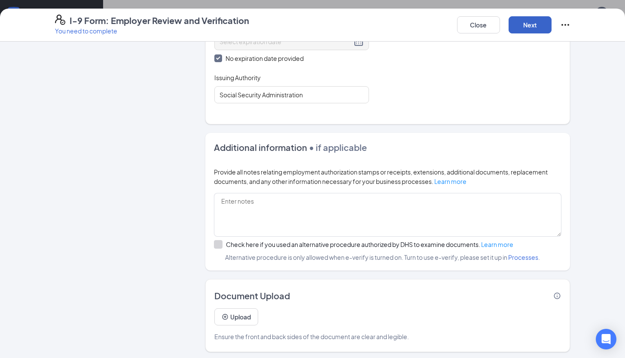
click at [527, 28] on button "Next" at bounding box center [529, 24] width 43 height 17
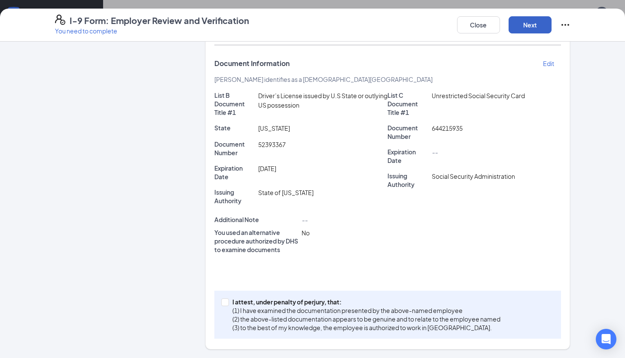
scroll to position [143, 0]
click at [527, 28] on button "Next" at bounding box center [529, 24] width 43 height 17
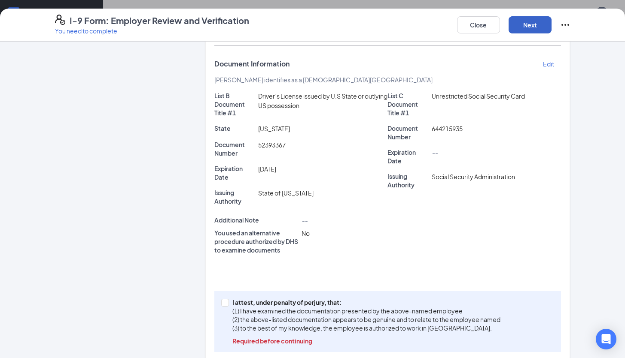
scroll to position [156, 0]
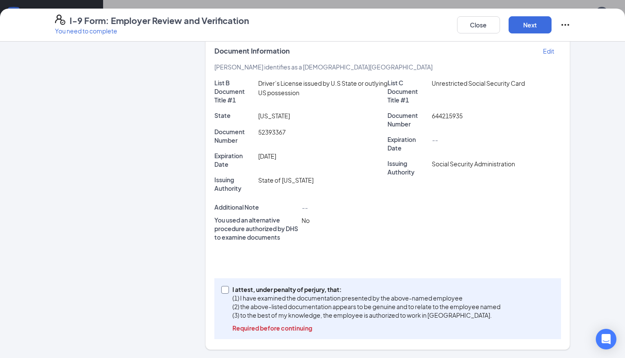
click at [222, 288] on input "I attest, under penalty of [PERSON_NAME], that: (1) I have examined the documen…" at bounding box center [224, 289] width 6 height 6
checkbox input "true"
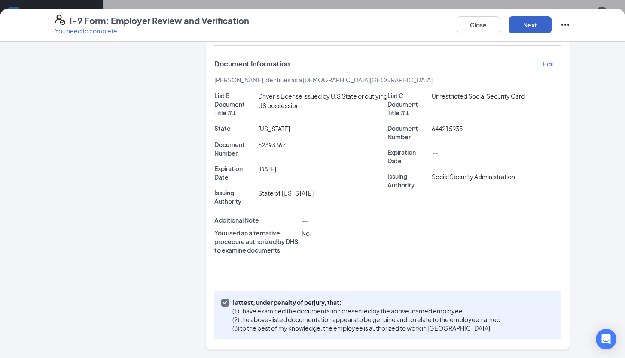
click at [528, 30] on button "Next" at bounding box center [529, 24] width 43 height 17
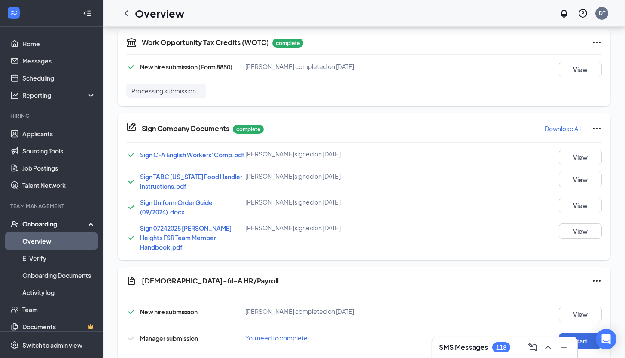
scroll to position [386, 0]
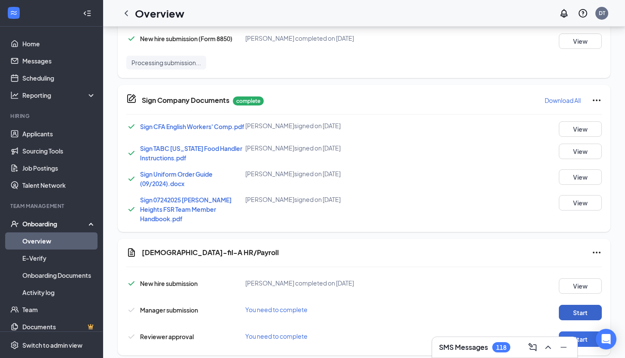
click at [570, 305] on button "Start" at bounding box center [580, 312] width 43 height 15
click at [575, 332] on button "Start" at bounding box center [580, 339] width 43 height 15
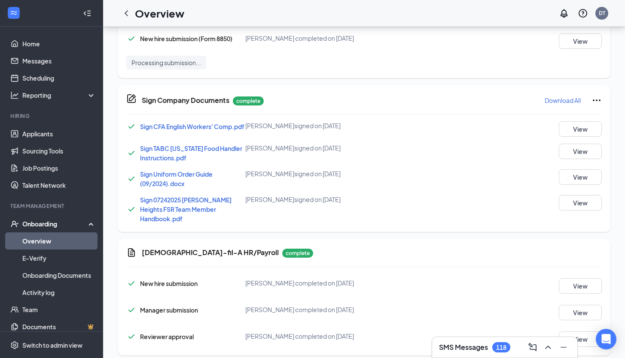
click at [53, 221] on div "Onboarding" at bounding box center [55, 224] width 66 height 9
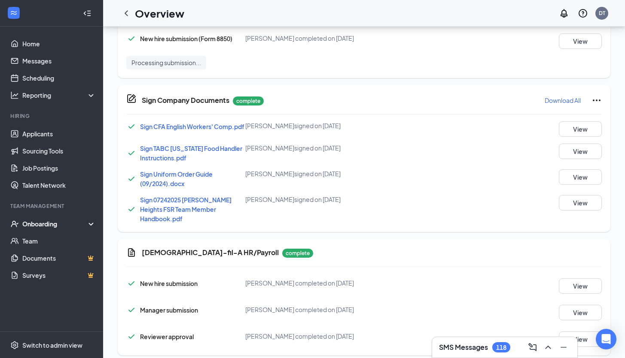
click at [53, 221] on div "Onboarding" at bounding box center [55, 224] width 66 height 9
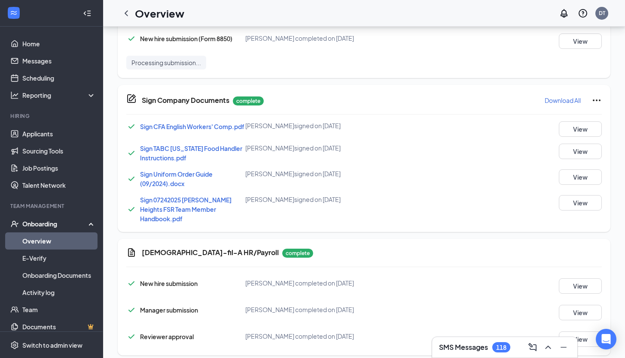
click at [40, 239] on link "Overview" at bounding box center [58, 241] width 73 height 17
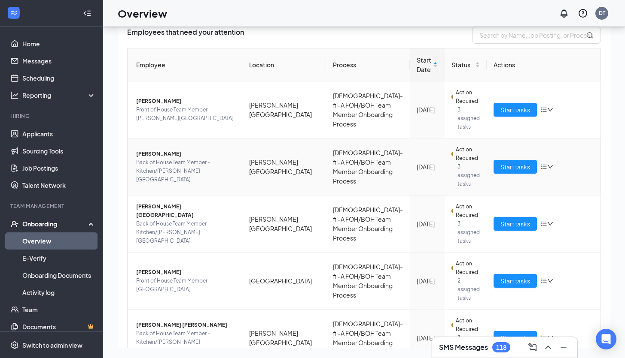
scroll to position [116, 0]
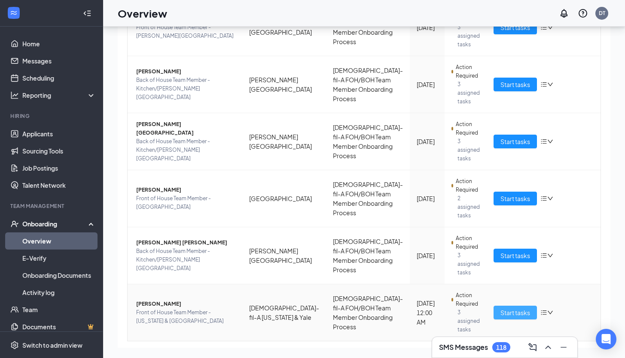
click at [500, 308] on span "Start tasks" at bounding box center [515, 312] width 30 height 9
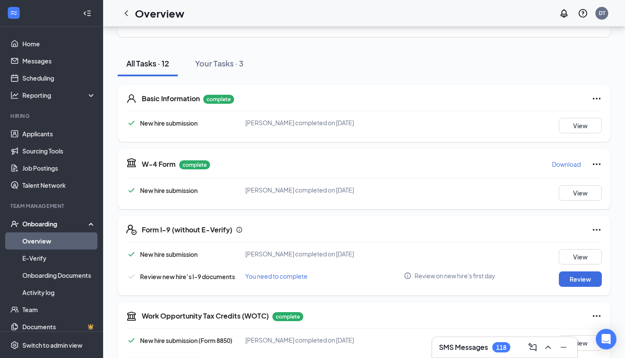
scroll to position [308, 0]
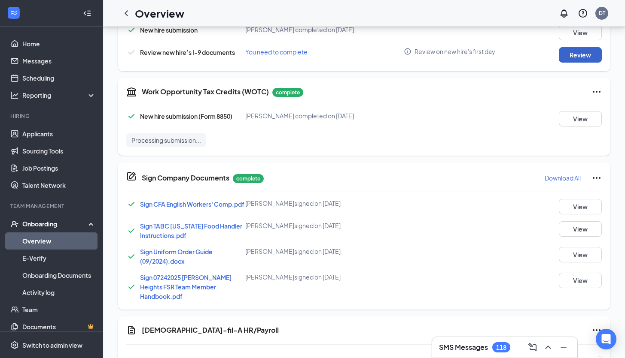
click at [565, 47] on button "Review" at bounding box center [580, 54] width 43 height 15
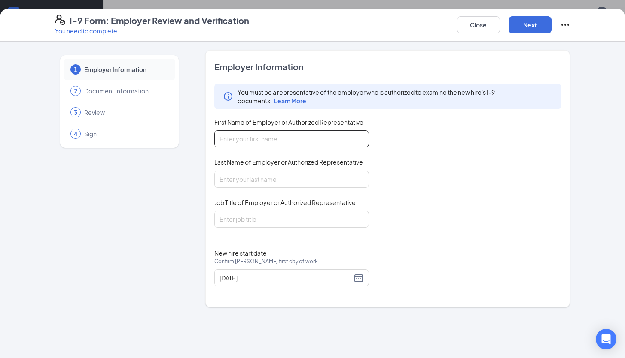
click at [310, 142] on input "First Name of Employer or Authorized Representative" at bounding box center [291, 139] width 155 height 17
type input "Devarion"
type input "[PERSON_NAME]"
click at [282, 215] on input "Job Title of Employer or Authorized Representative" at bounding box center [291, 219] width 155 height 17
type input "Training Director"
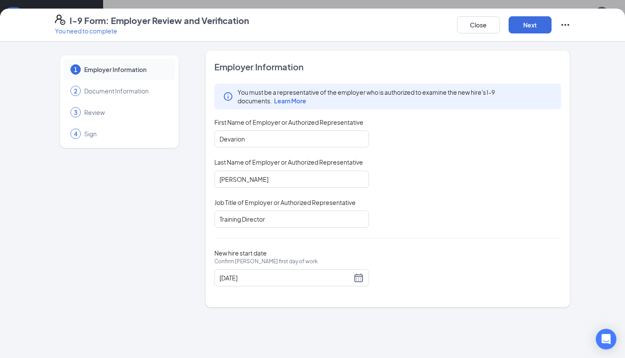
click at [441, 206] on div "You must be a representative of the employer who is authorized to examine the n…" at bounding box center [387, 156] width 347 height 144
click at [532, 37] on div "I-9 Form: Employer Review and Verification You need to complete Close Next" at bounding box center [312, 25] width 625 height 33
click at [528, 29] on button "Next" at bounding box center [529, 24] width 43 height 17
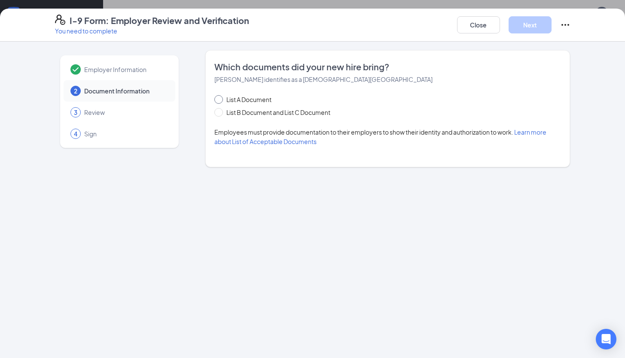
click at [265, 98] on span "List A Document" at bounding box center [249, 99] width 52 height 9
click at [220, 98] on input "List A Document" at bounding box center [217, 98] width 6 height 6
radio input "true"
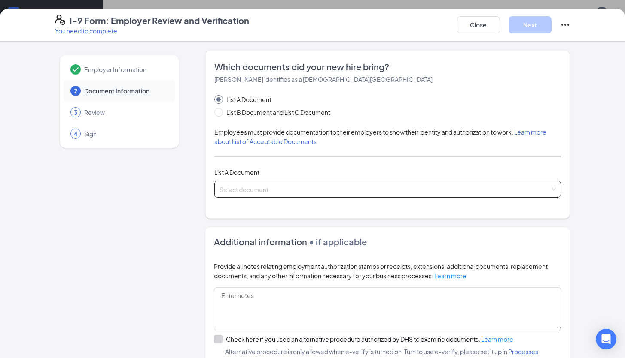
click at [265, 191] on input "search" at bounding box center [384, 187] width 331 height 13
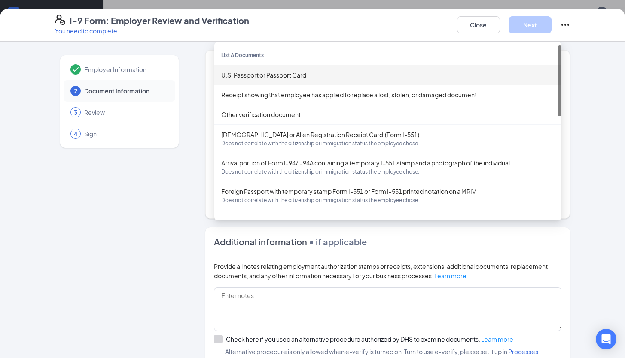
click at [291, 77] on div "U.S. Passport or Passport Card" at bounding box center [387, 74] width 333 height 9
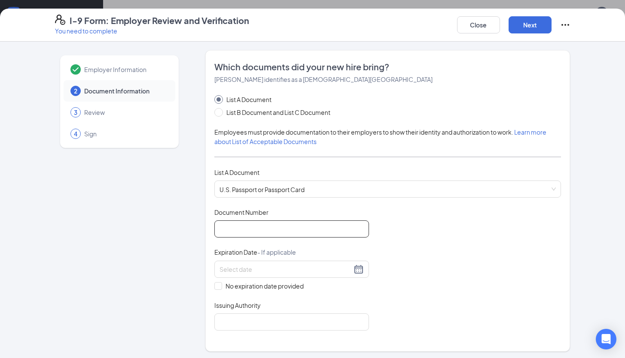
click at [288, 236] on input "Document Number" at bounding box center [291, 229] width 155 height 17
type input "A50597751"
click at [359, 270] on div at bounding box center [291, 269] width 144 height 10
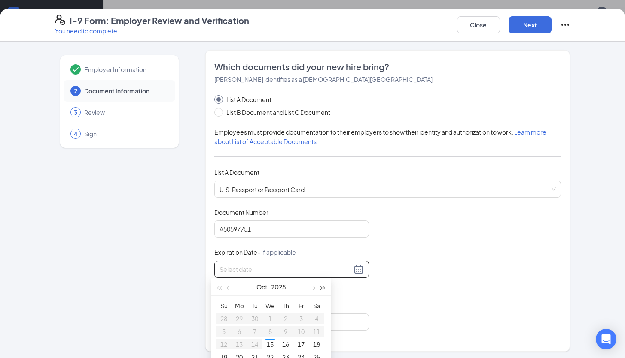
click at [322, 288] on span "button" at bounding box center [323, 288] width 4 height 4
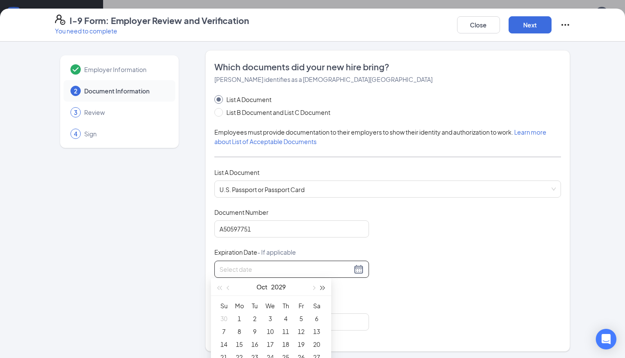
click at [322, 288] on span "button" at bounding box center [323, 288] width 4 height 4
click at [309, 288] on button "button" at bounding box center [312, 287] width 9 height 17
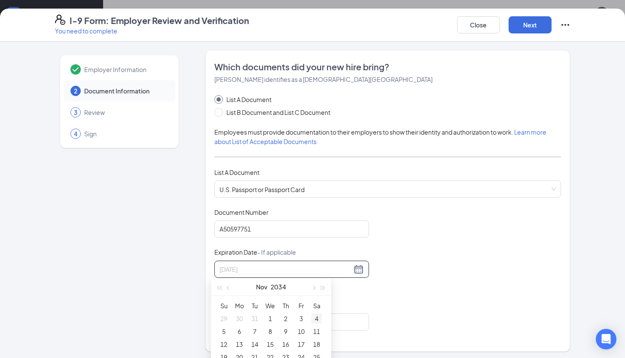
type input "[DATE]"
click at [322, 321] on td "4" at bounding box center [316, 319] width 15 height 13
click at [334, 322] on input "Issuing Authority" at bounding box center [291, 322] width 155 height 17
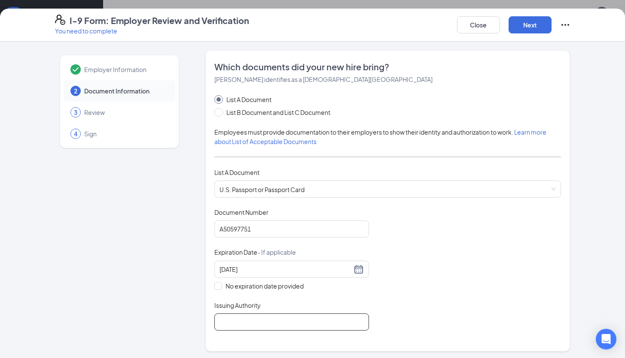
type input "[GEOGRAPHIC_DATA]"
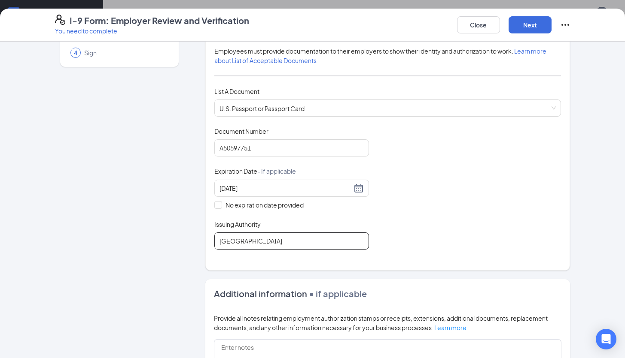
scroll to position [0, 0]
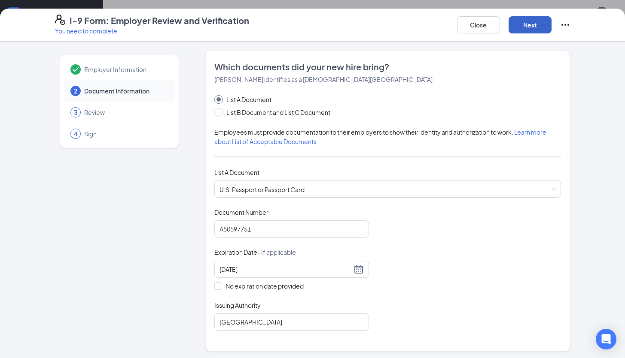
click at [528, 30] on button "Next" at bounding box center [529, 24] width 43 height 17
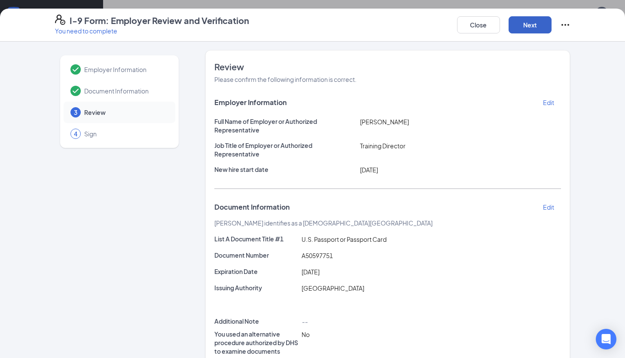
click at [528, 30] on button "Next" at bounding box center [529, 24] width 43 height 17
click at [524, 21] on button "Next" at bounding box center [529, 24] width 43 height 17
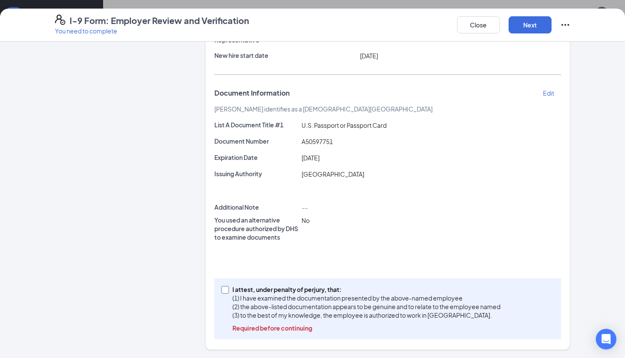
click at [221, 290] on input "I attest, under penalty of [PERSON_NAME], that: (1) I have examined the documen…" at bounding box center [224, 289] width 6 height 6
checkbox input "true"
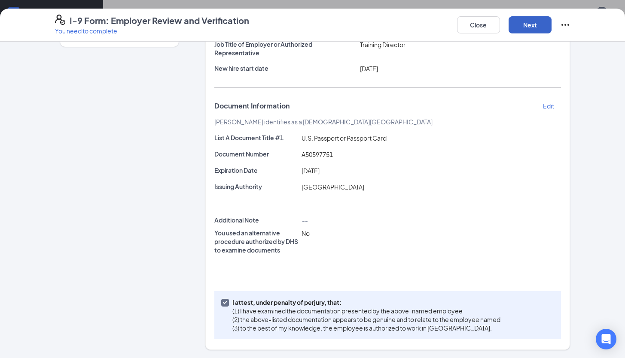
click at [528, 28] on button "Next" at bounding box center [529, 24] width 43 height 17
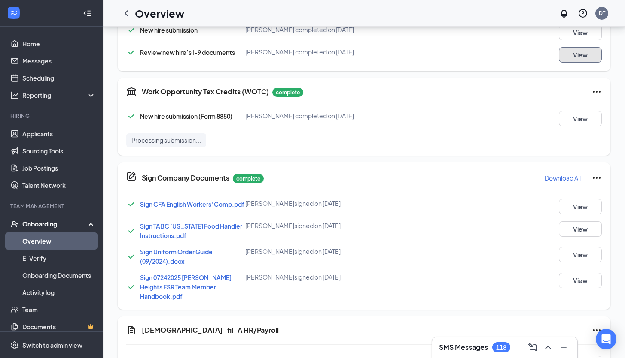
scroll to position [386, 0]
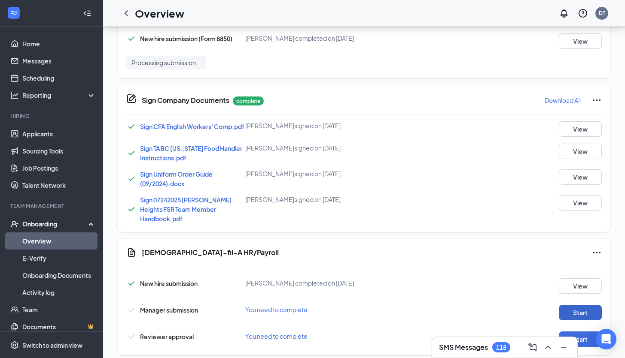
click at [570, 305] on button "Start" at bounding box center [580, 312] width 43 height 15
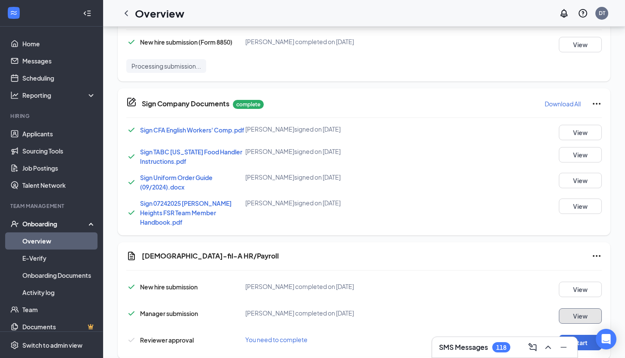
scroll to position [389, 0]
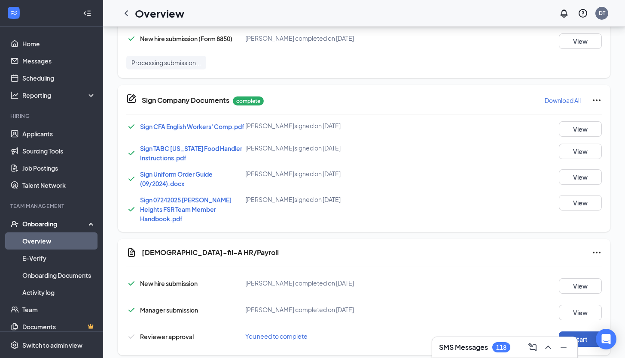
click at [570, 332] on button "Start" at bounding box center [580, 339] width 43 height 15
